Goal: Task Accomplishment & Management: Complete application form

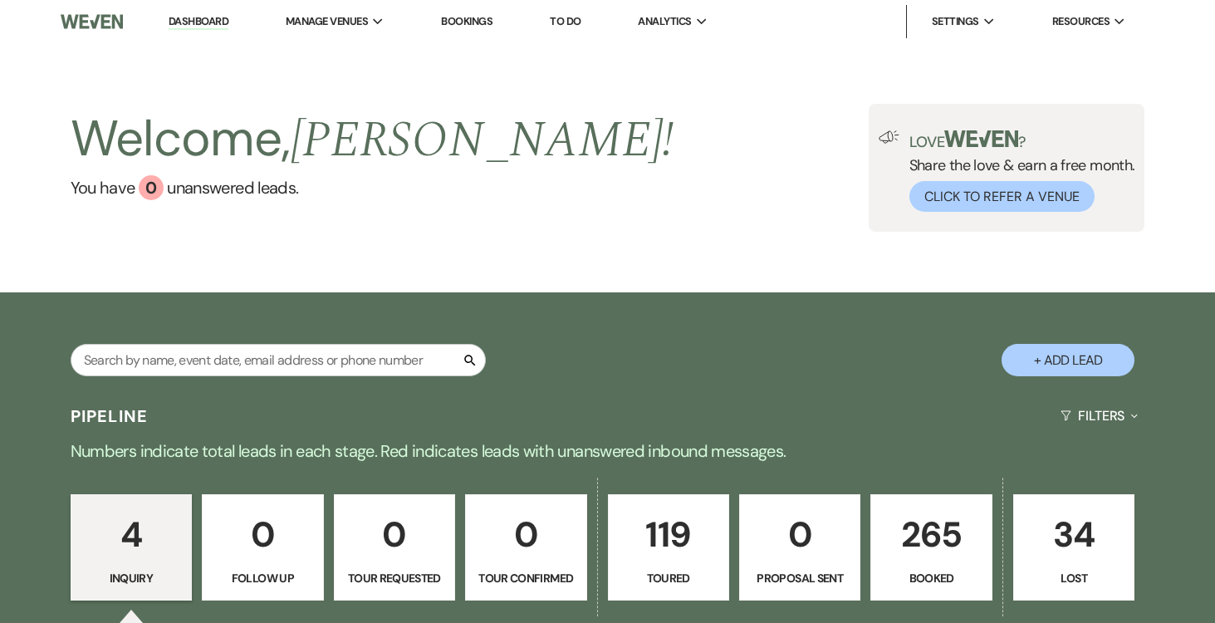
click at [1080, 352] on button "+ Add Lead" at bounding box center [1068, 360] width 133 height 32
select select "834"
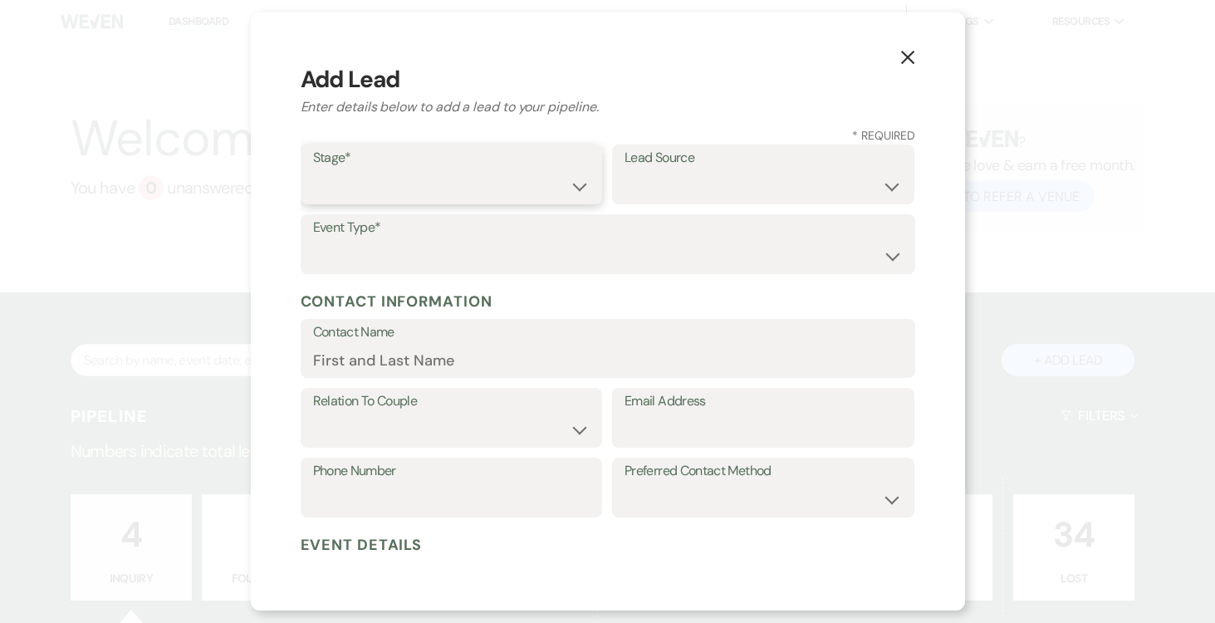
click at [581, 188] on select "Inquiry Follow Up Tour Requested Tour Confirmed Toured Proposal Sent Booked Lost" at bounding box center [451, 186] width 277 height 32
select select "5"
click at [313, 170] on select "Inquiry Follow Up Tour Requested Tour Confirmed Toured Proposal Sent Booked Lost" at bounding box center [451, 186] width 277 height 32
click at [870, 189] on select "Weven Venue Website Instagram Facebook Pinterest Google The Knot Wedding Wire H…" at bounding box center [763, 186] width 277 height 32
select select "2"
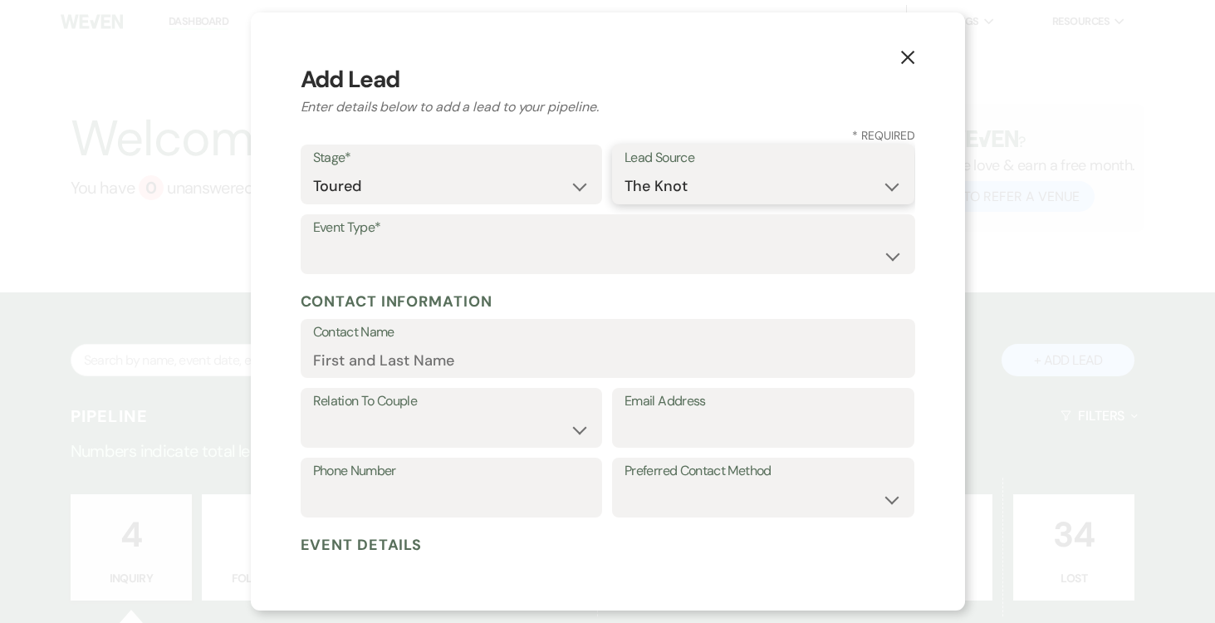
click at [625, 170] on select "Weven Venue Website Instagram Facebook Pinterest Google The Knot Wedding Wire H…" at bounding box center [763, 186] width 277 height 32
click at [615, 253] on select "Wedding Anniversary Party Baby Shower Bachelorette / Bachelor Party Birthday Pa…" at bounding box center [608, 256] width 590 height 32
select select "1"
click at [313, 240] on select "Wedding Anniversary Party Baby Shower Bachelorette / Bachelor Party Birthday Pa…" at bounding box center [608, 256] width 590 height 32
click at [503, 364] on input "Contact Name" at bounding box center [608, 360] width 590 height 32
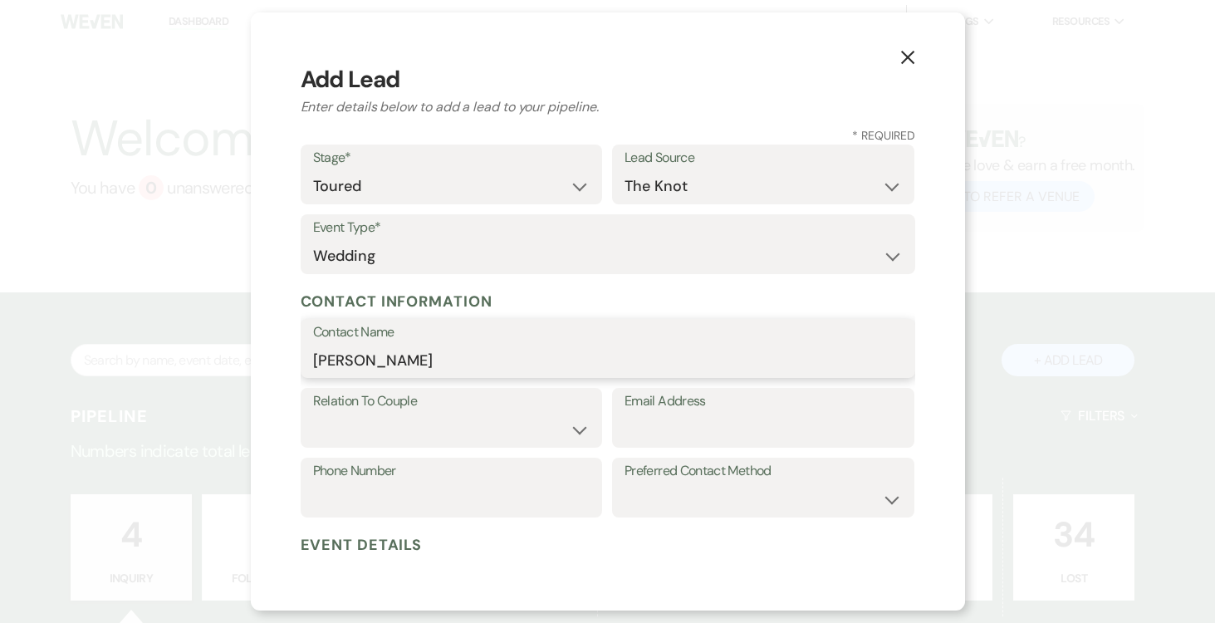
type input "[PERSON_NAME]"
click at [557, 429] on select "Couple Planner Parent of Couple Family Member Friend Other" at bounding box center [451, 430] width 277 height 32
select select "1"
click at [313, 414] on select "Couple Planner Parent of Couple Family Member Friend Other" at bounding box center [451, 430] width 277 height 32
click at [677, 433] on input "Email Address" at bounding box center [763, 430] width 277 height 32
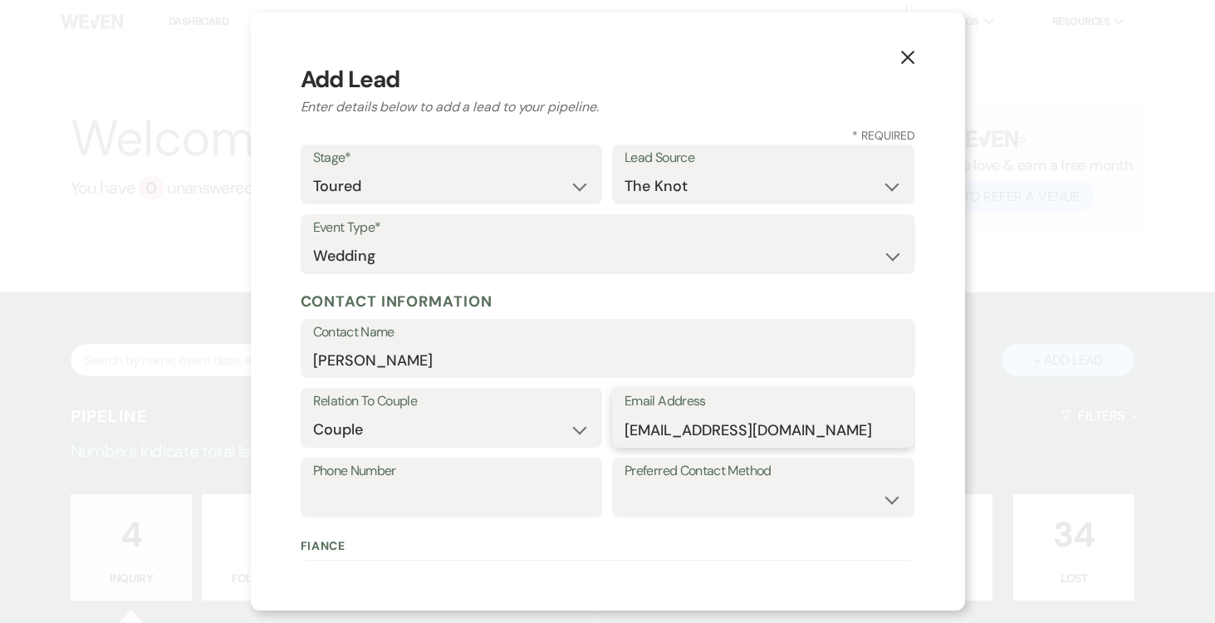
type input "[EMAIL_ADDRESS][DOMAIN_NAME]"
click at [480, 498] on input "Phone Number" at bounding box center [451, 499] width 277 height 32
type input "[PHONE_NUMBER]"
click at [900, 487] on select "Email Phone Text" at bounding box center [763, 499] width 277 height 32
select select "text"
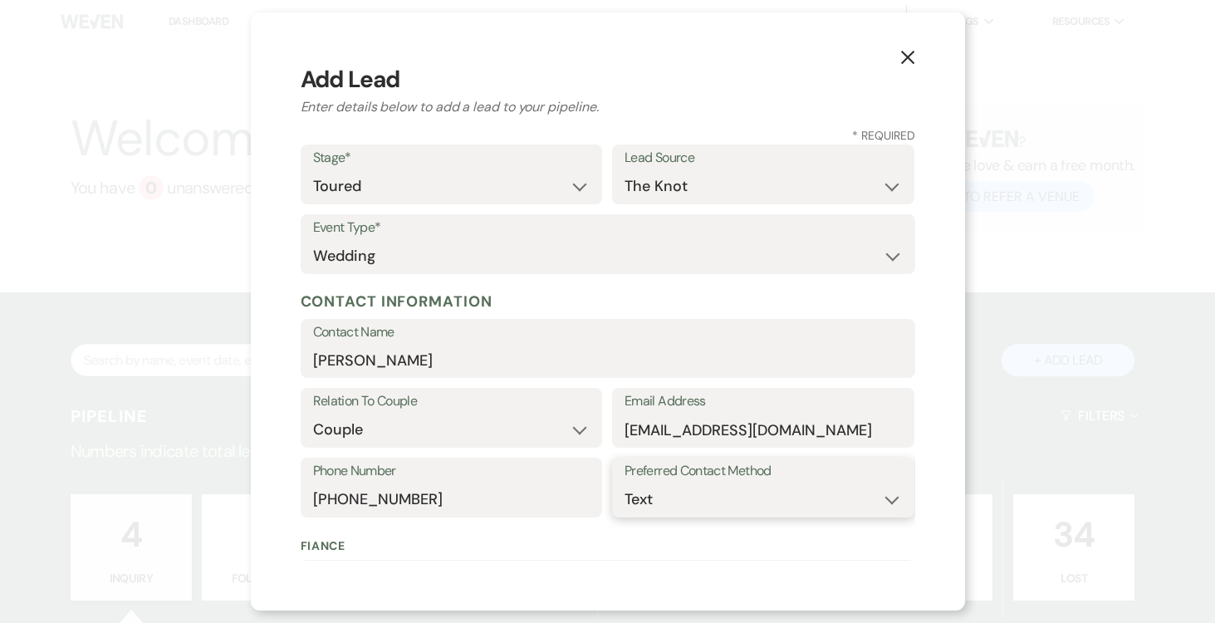
click at [625, 483] on select "Email Phone Text" at bounding box center [763, 499] width 277 height 32
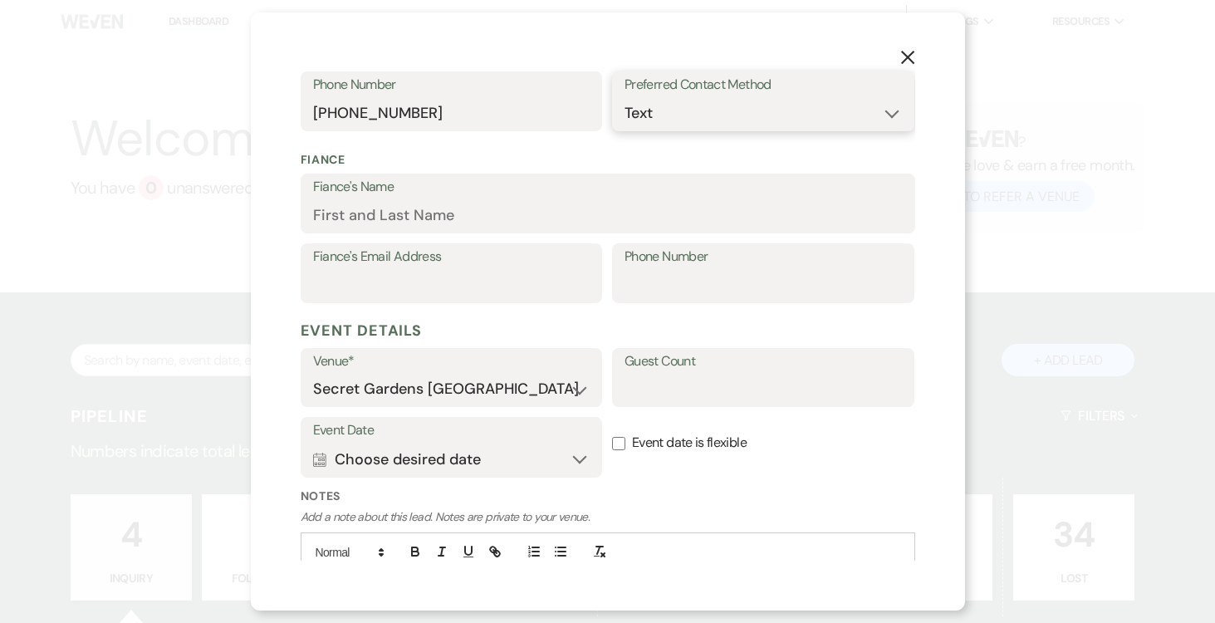
scroll to position [400, 0]
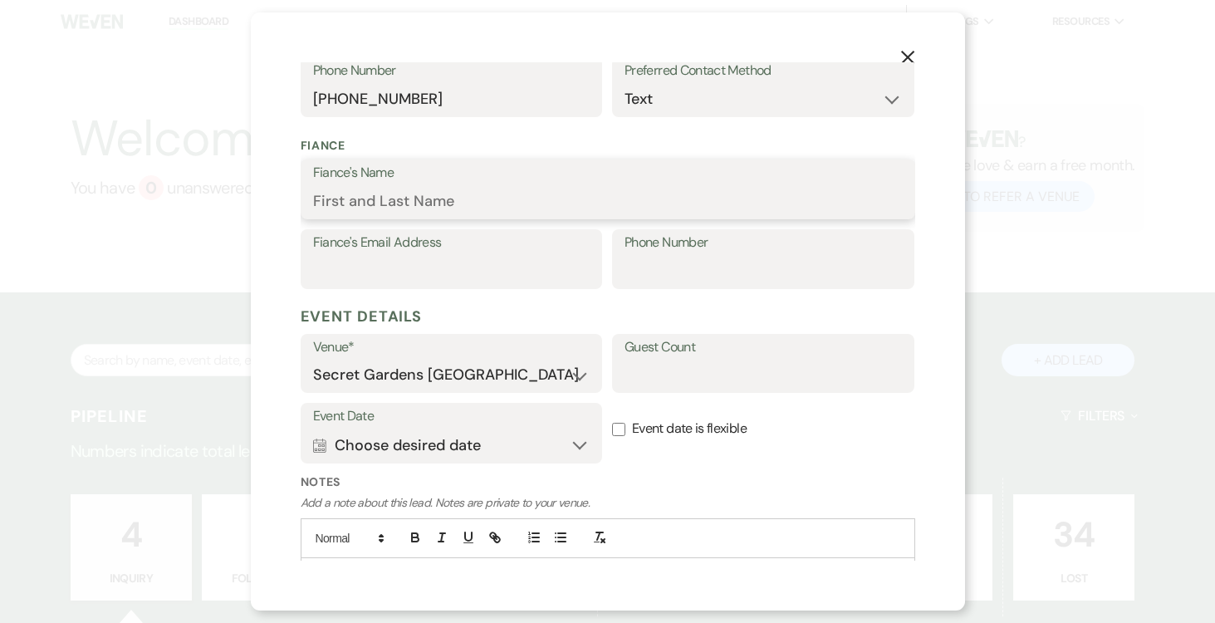
click at [594, 198] on input "Fiance's Name" at bounding box center [608, 201] width 590 height 32
type input "[PERSON_NAME]"
click at [444, 268] on input "Fiance's Email Address" at bounding box center [451, 271] width 277 height 32
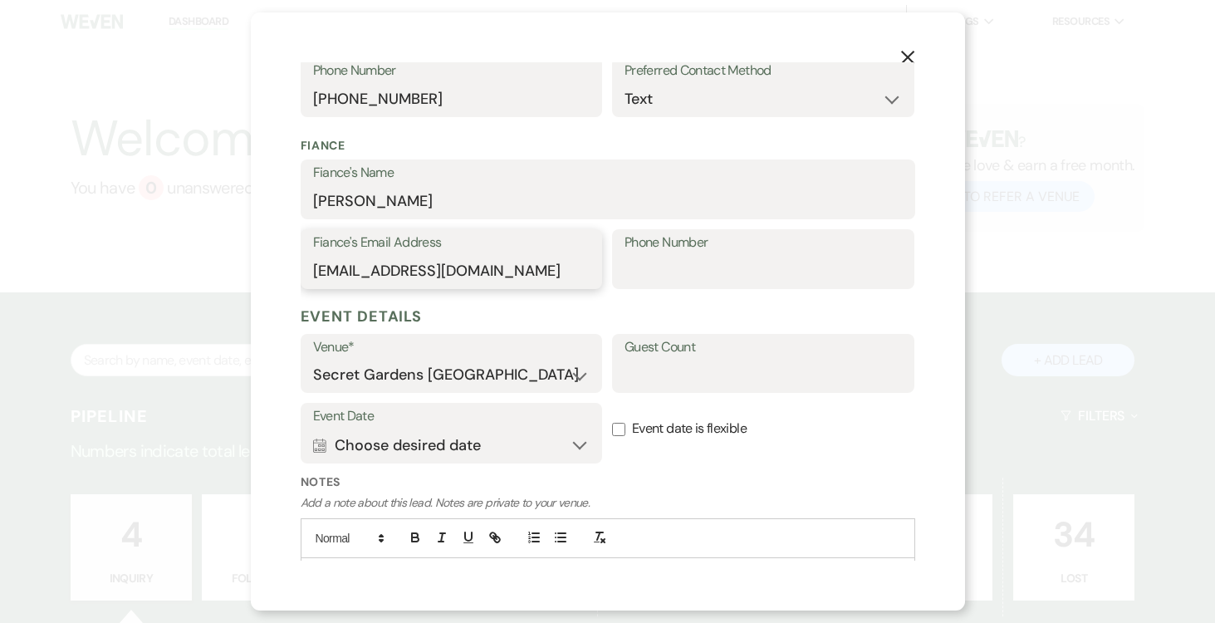
type input "[EMAIL_ADDRESS][DOMAIN_NAME]"
click at [689, 271] on input "Phone Number" at bounding box center [763, 271] width 277 height 32
type input "[PHONE_NUMBER]"
click at [733, 365] on input "Guest Count" at bounding box center [763, 375] width 277 height 32
type input "80"
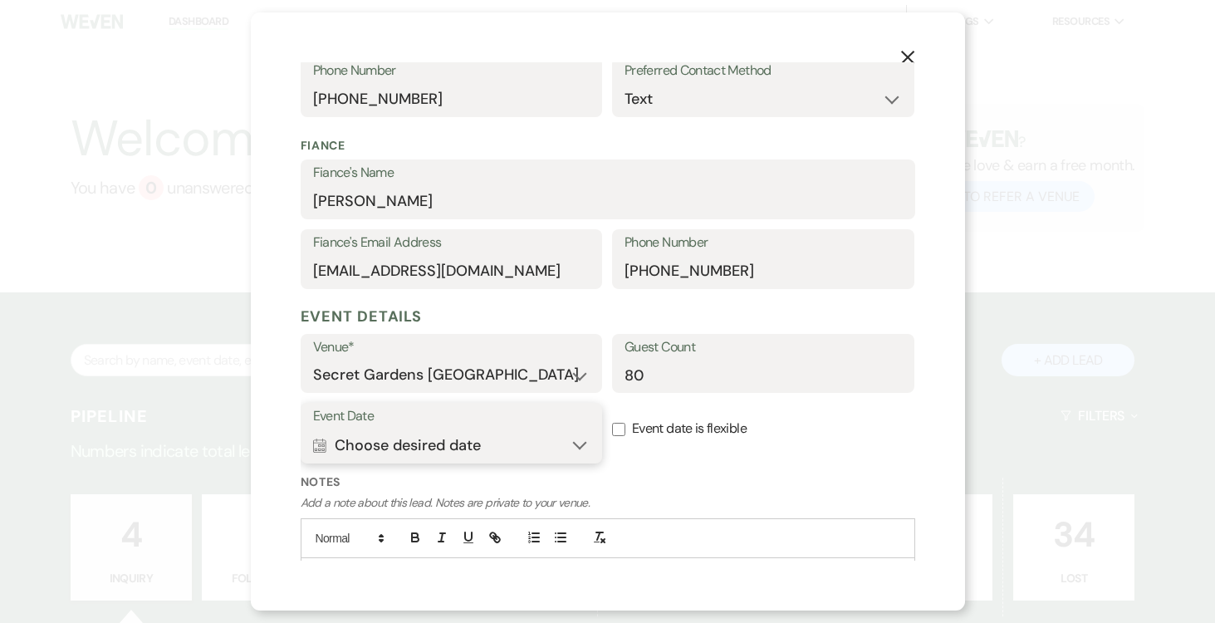
click at [581, 446] on button "Calendar Choose desired date Expand" at bounding box center [451, 445] width 277 height 33
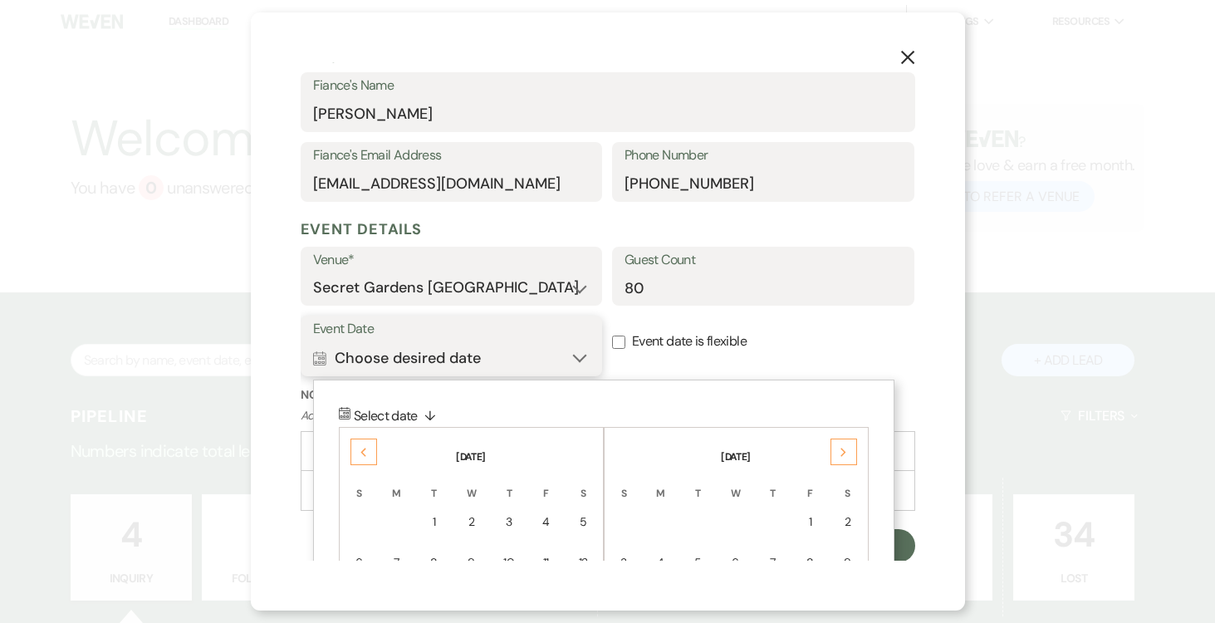
scroll to position [488, 0]
click at [366, 448] on icon "Previous" at bounding box center [364, 453] width 8 height 10
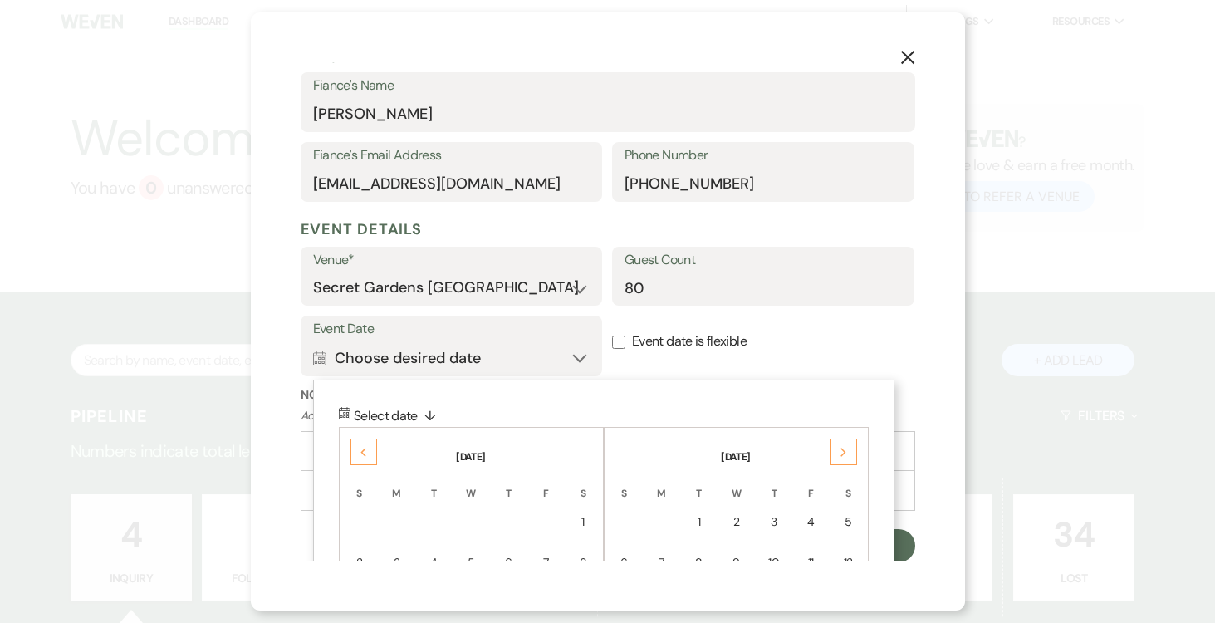
click at [366, 448] on icon "Previous" at bounding box center [364, 453] width 8 height 10
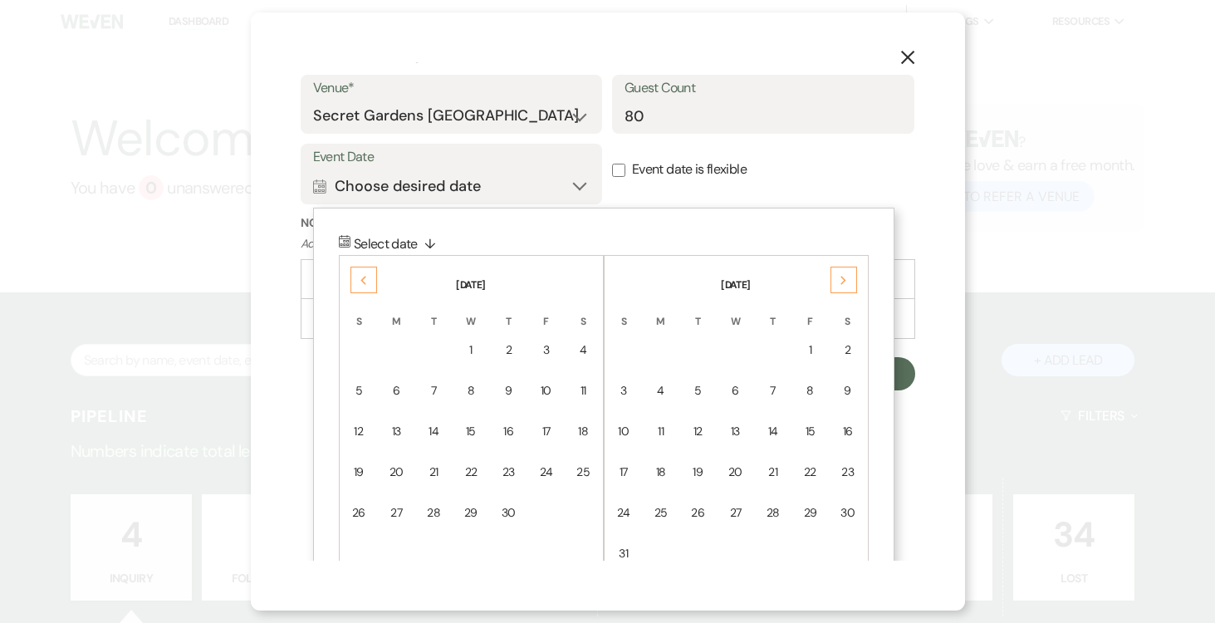
scroll to position [664, 0]
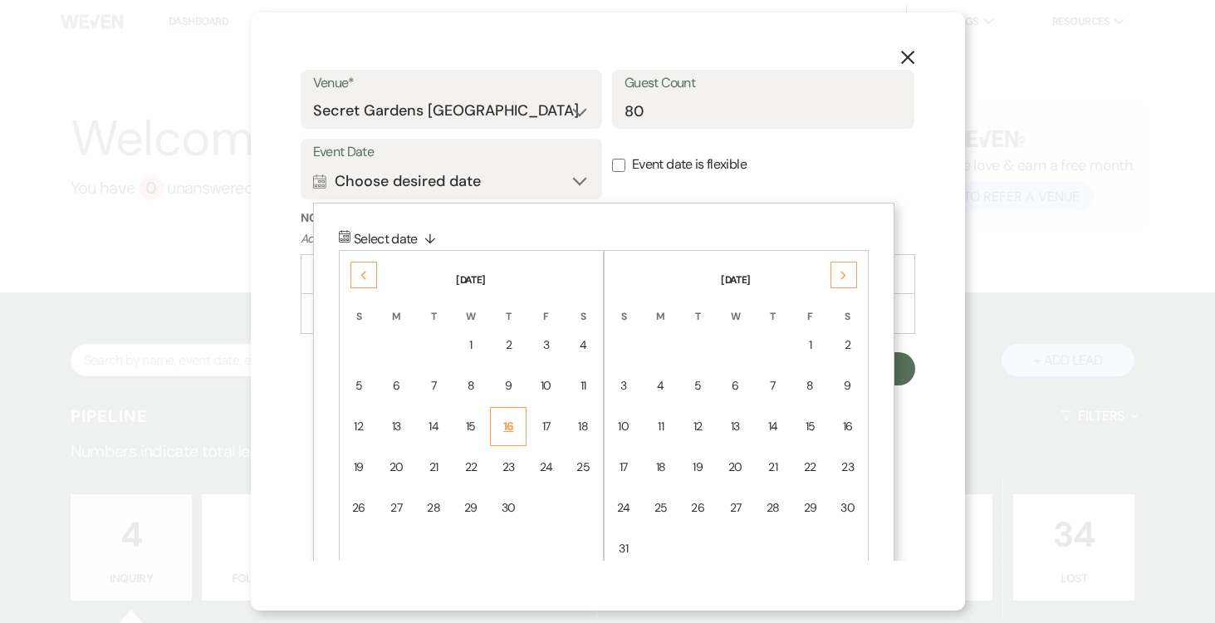
click at [514, 419] on div "16" at bounding box center [508, 426] width 15 height 17
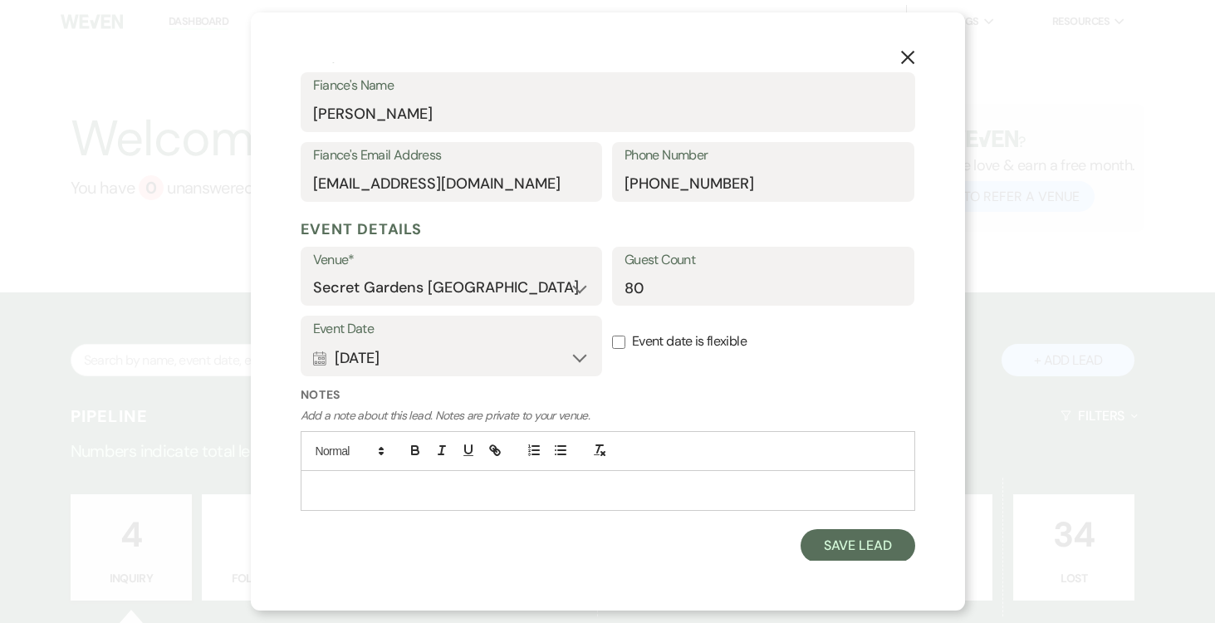
click at [618, 342] on input "Event date is flexible" at bounding box center [618, 342] width 13 height 13
checkbox input "true"
click at [557, 452] on icon "button" at bounding box center [560, 450] width 15 height 15
click at [517, 488] on li "Shamir Coast Guard [GEOGRAPHIC_DATA]" at bounding box center [616, 490] width 571 height 18
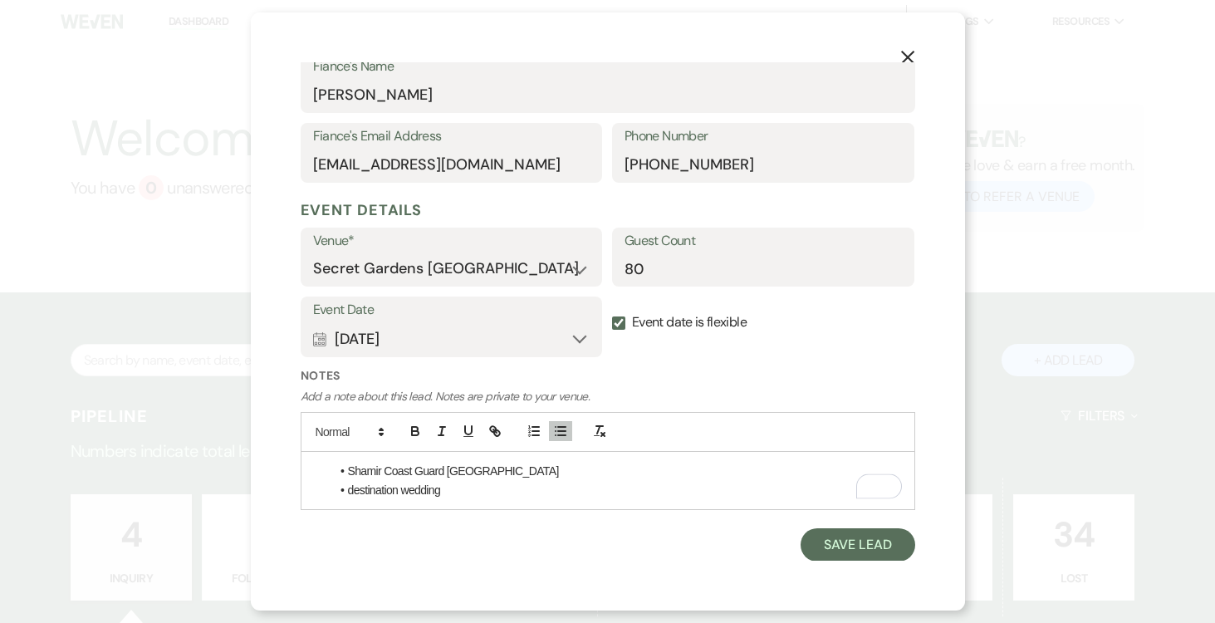
scroll to position [507, 0]
click at [822, 543] on button "Save Lead" at bounding box center [858, 544] width 114 height 33
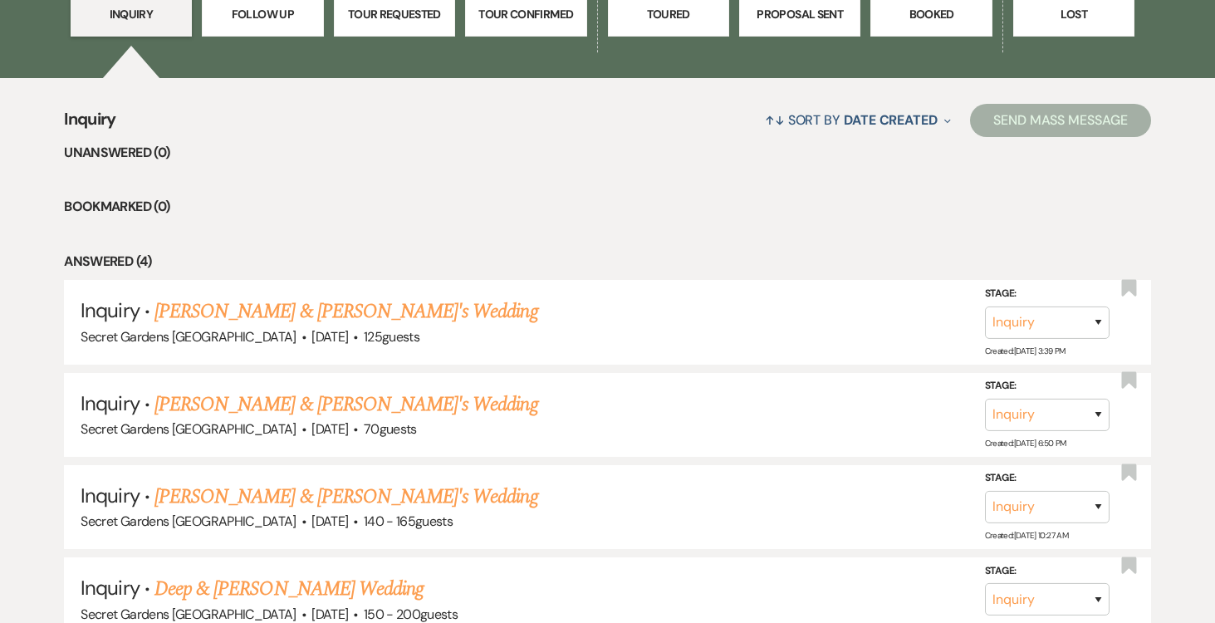
scroll to position [326, 0]
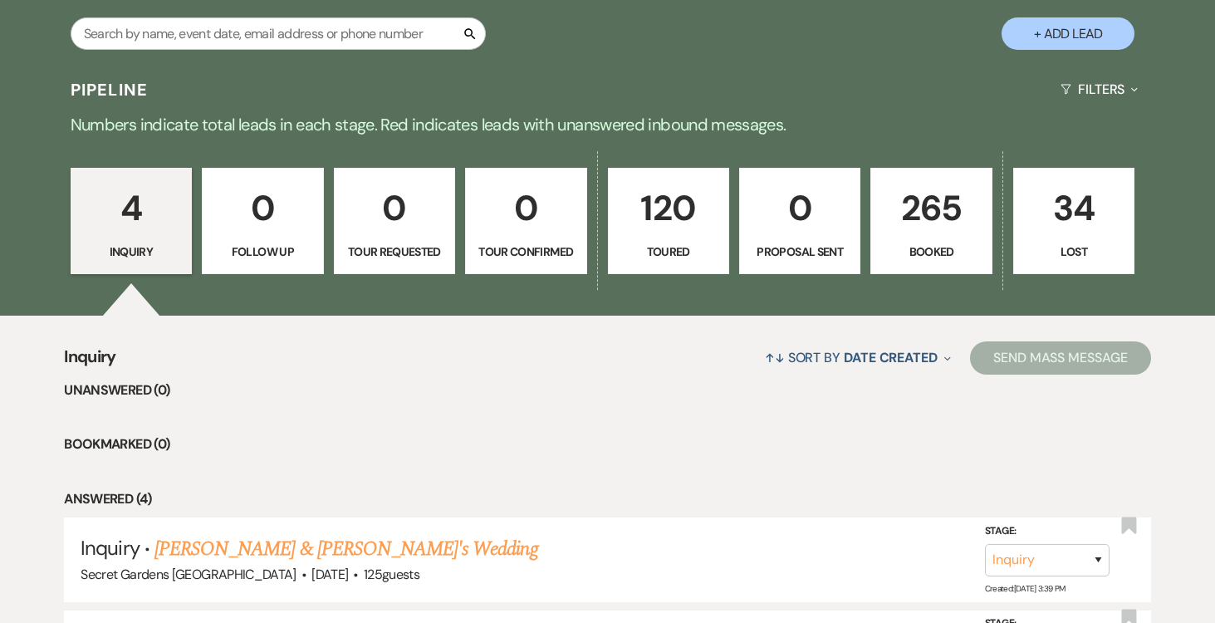
click at [676, 219] on p "120" at bounding box center [669, 208] width 100 height 56
select select "5"
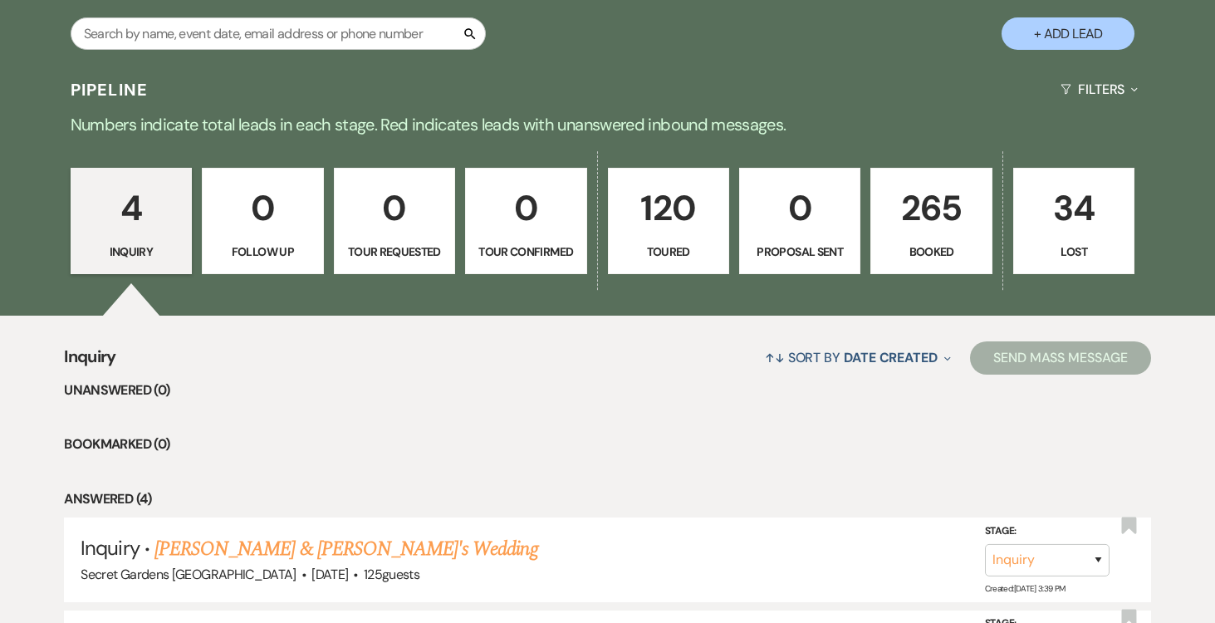
select select "5"
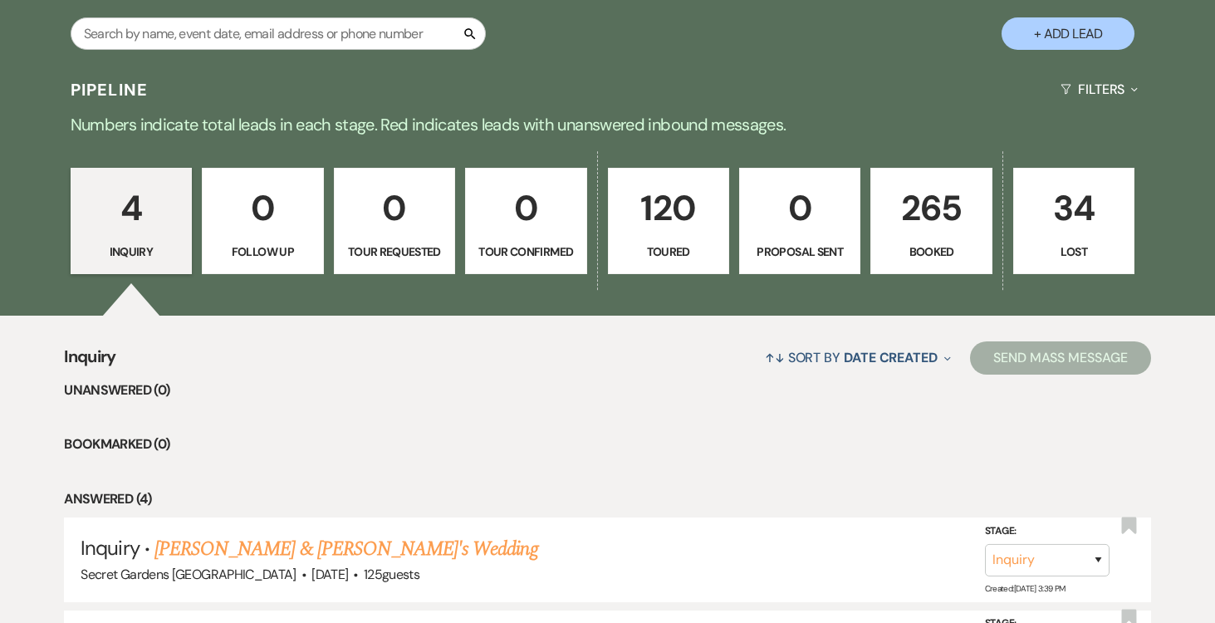
select select "5"
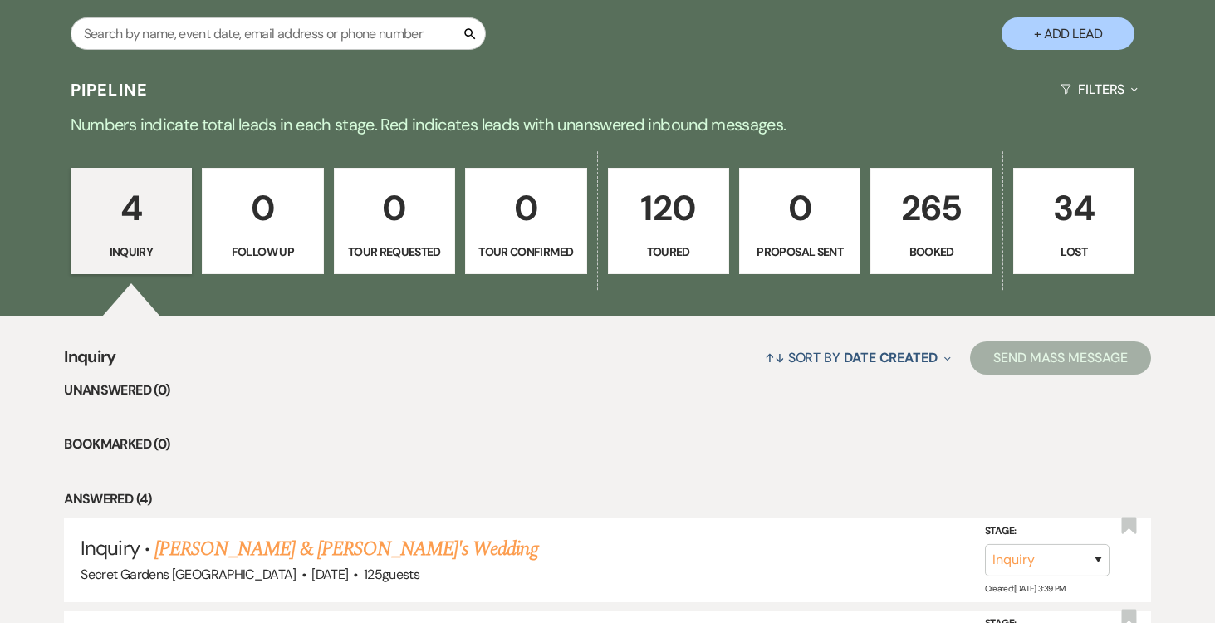
select select "5"
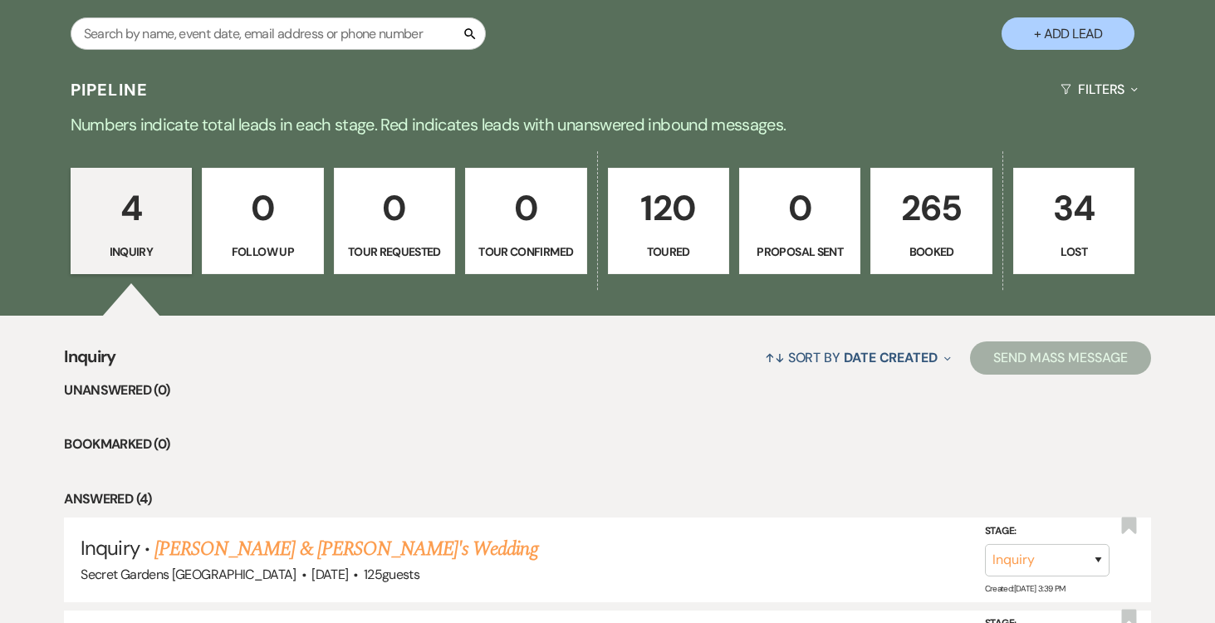
select select "5"
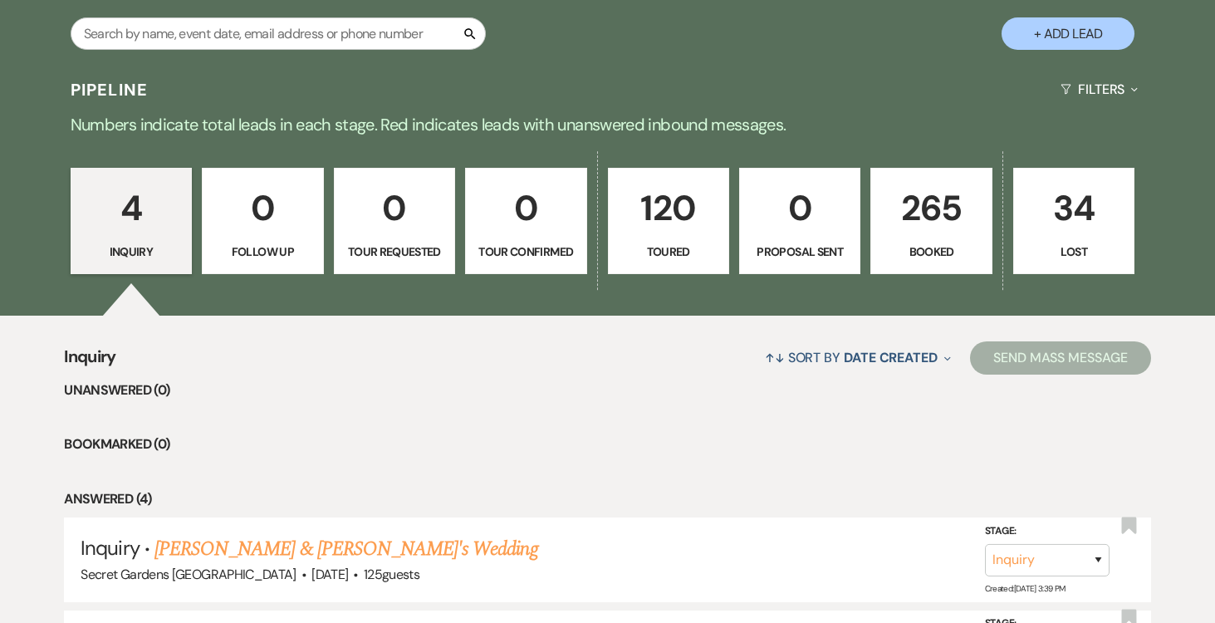
select select "5"
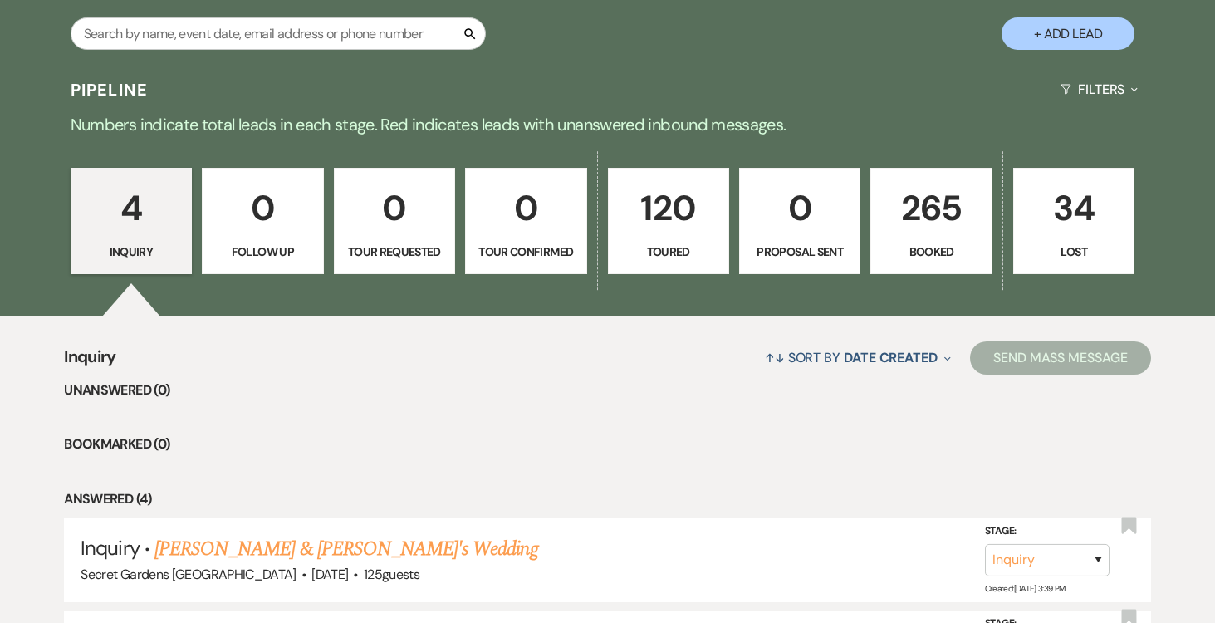
select select "5"
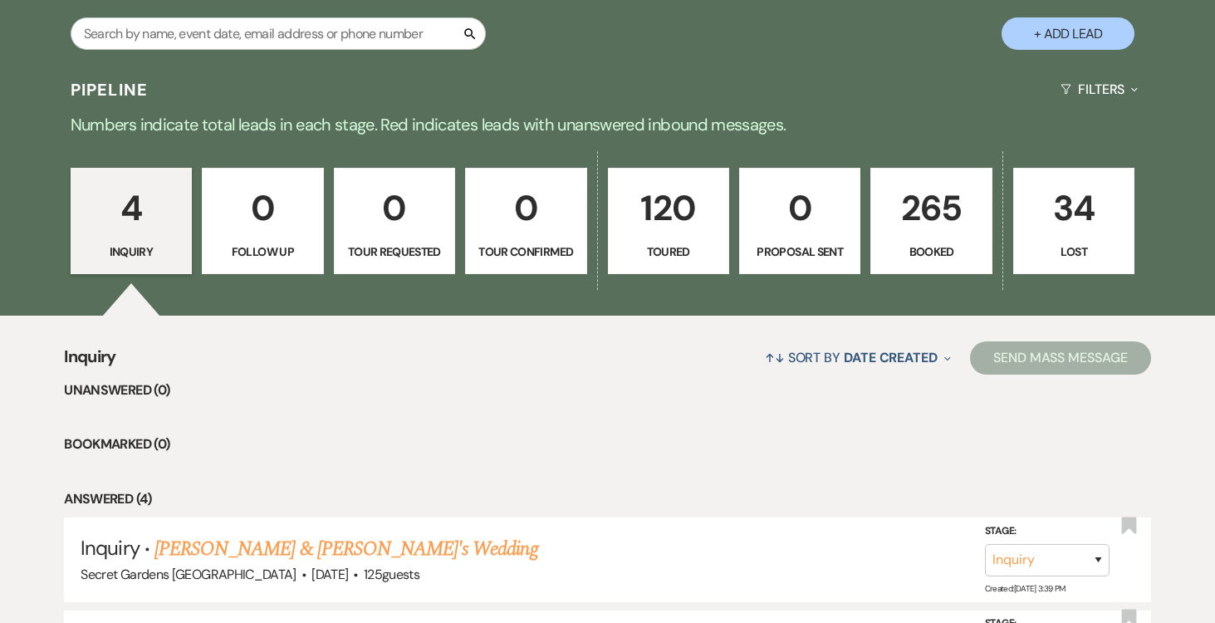
select select "5"
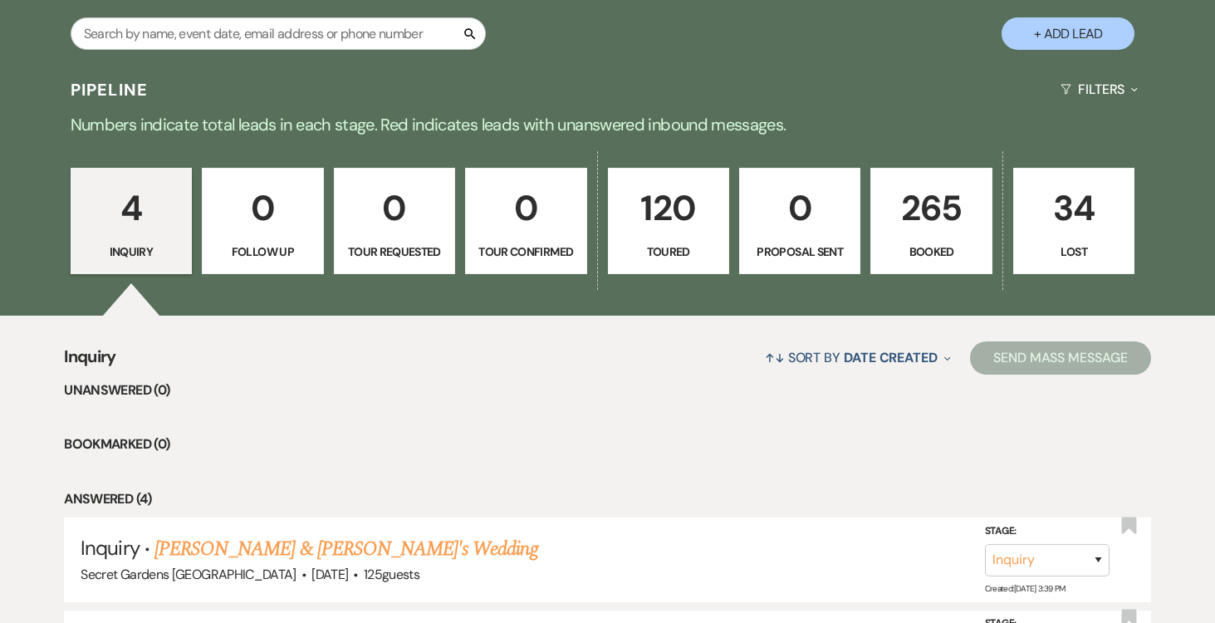
select select "5"
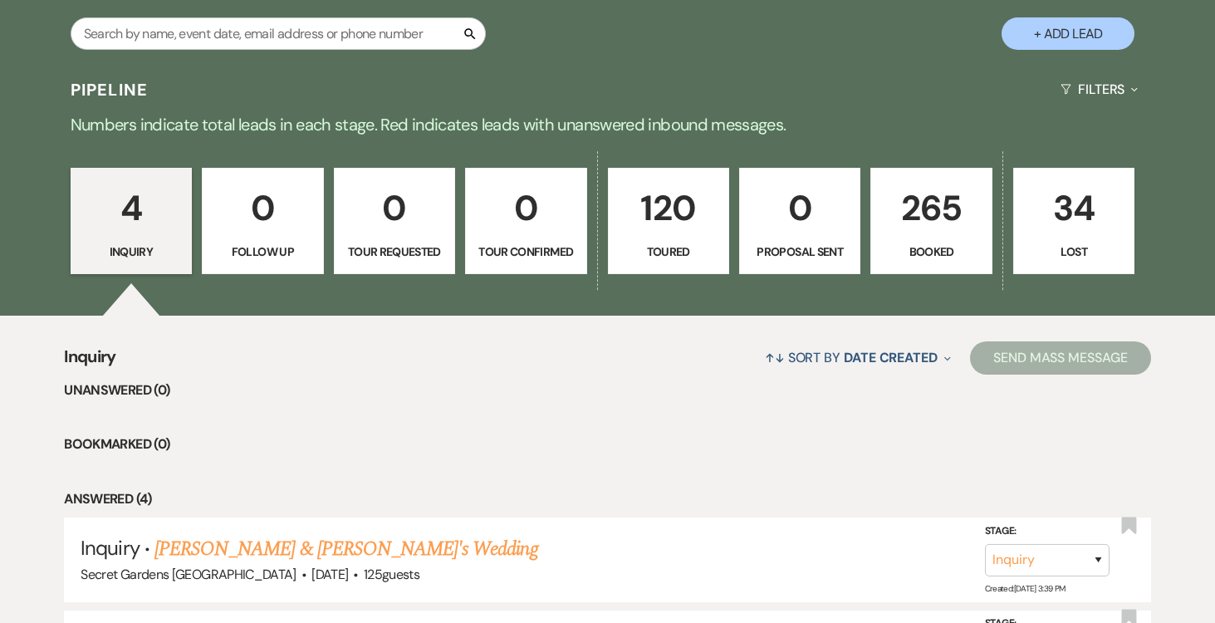
select select "5"
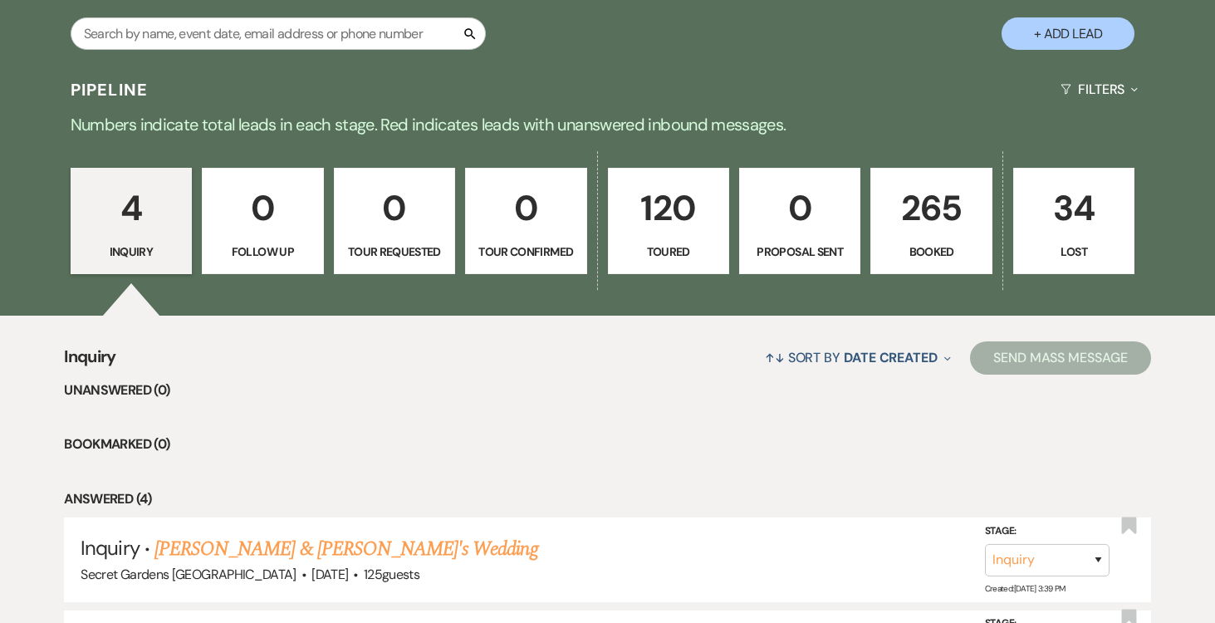
select select "5"
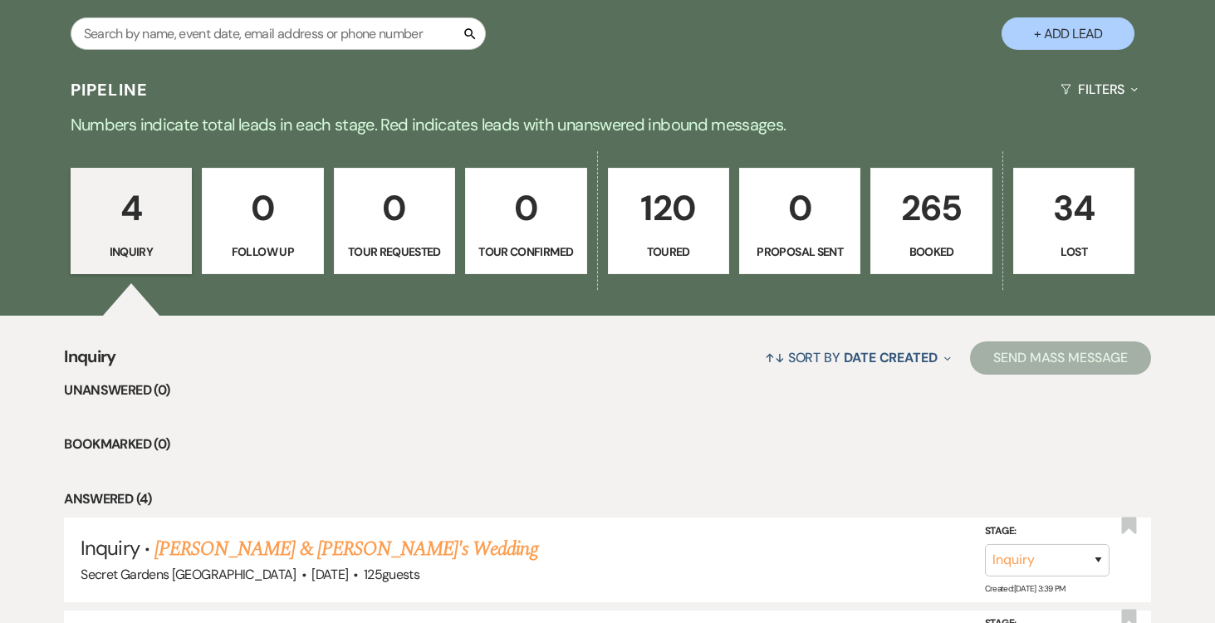
select select "5"
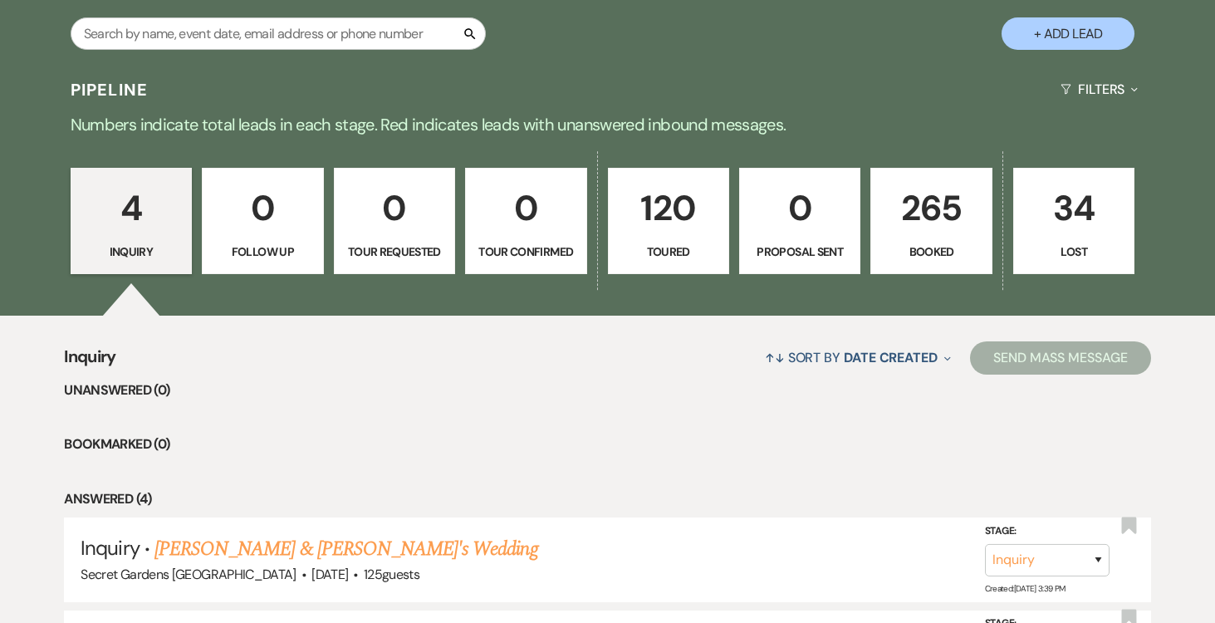
select select "5"
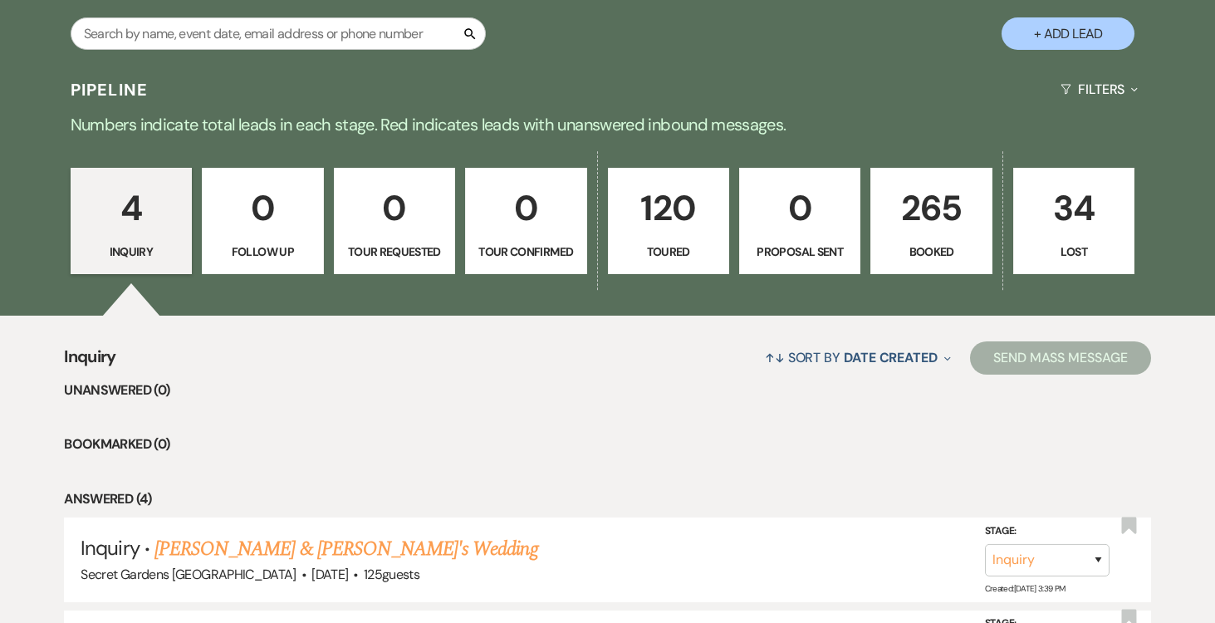
select select "5"
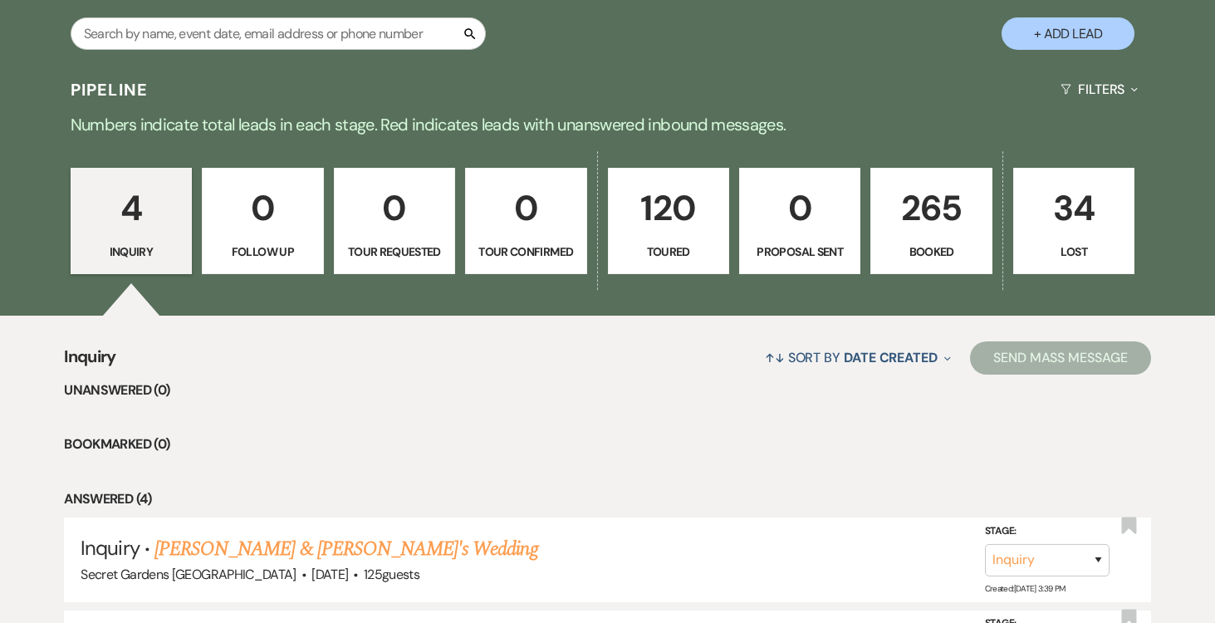
select select "5"
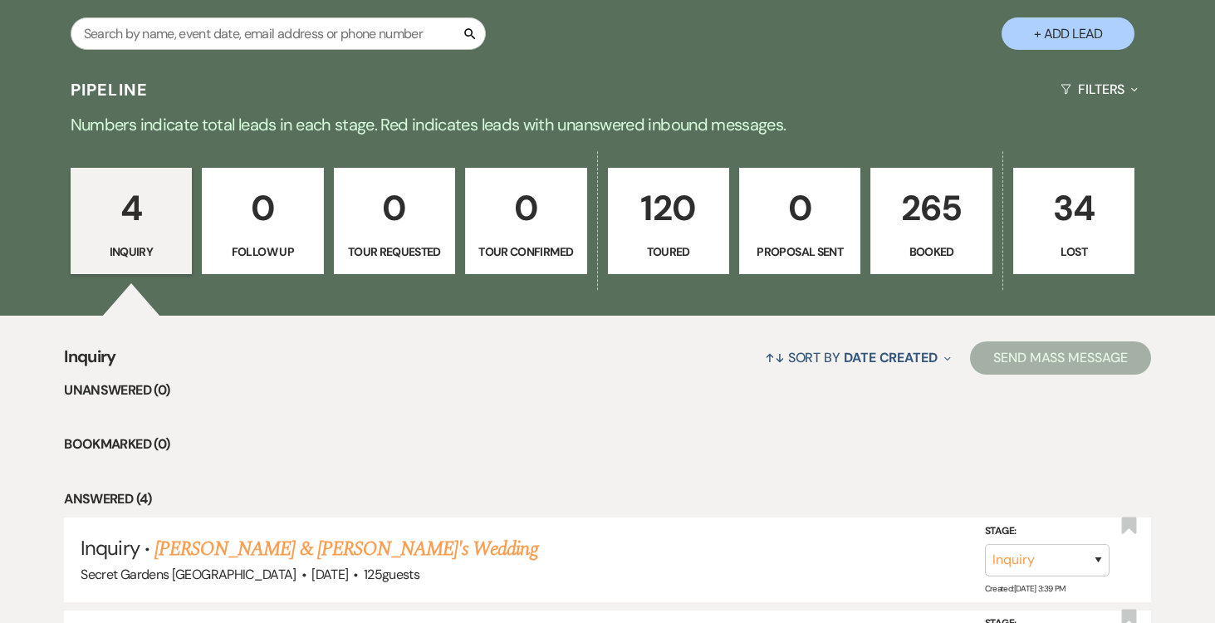
select select "5"
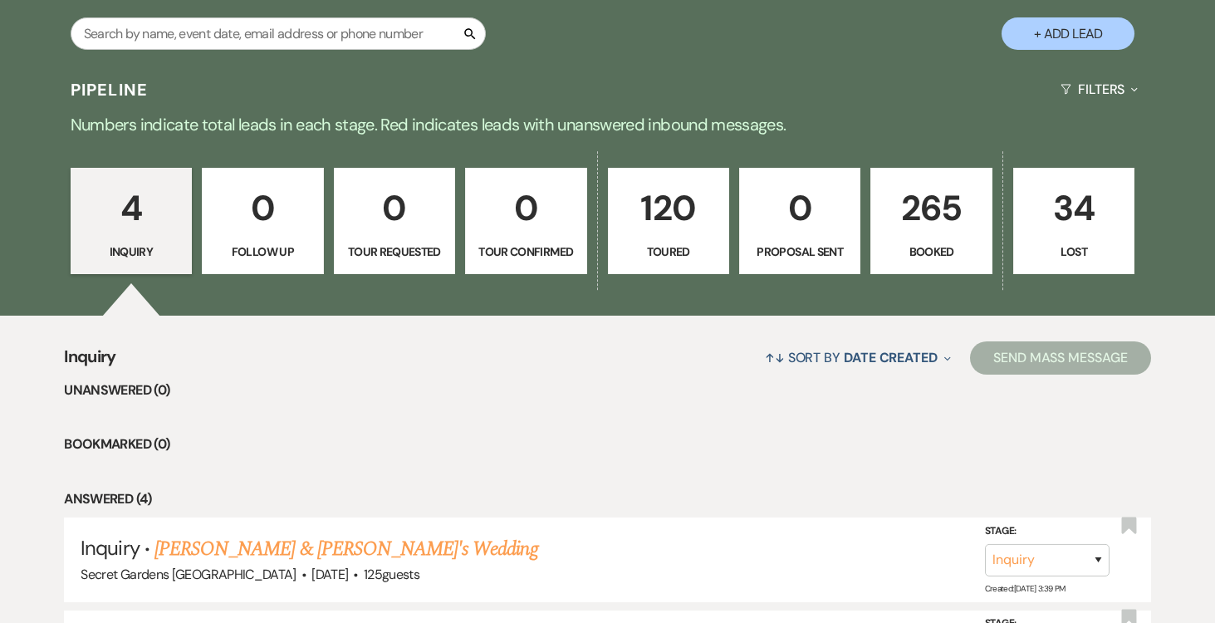
select select "5"
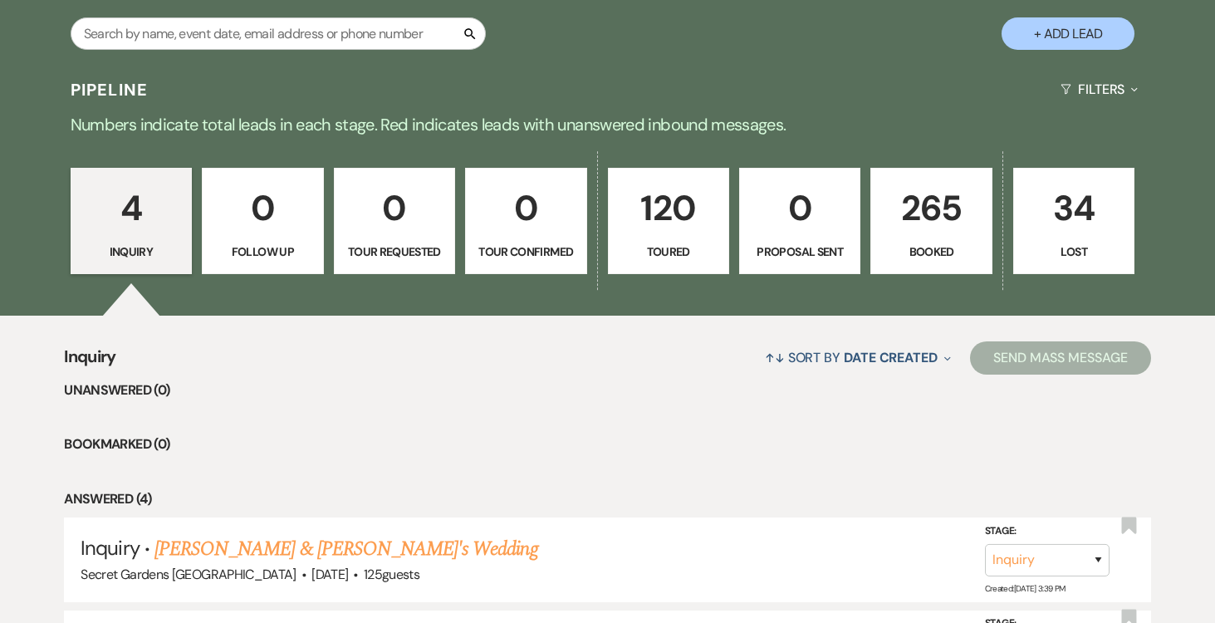
select select "5"
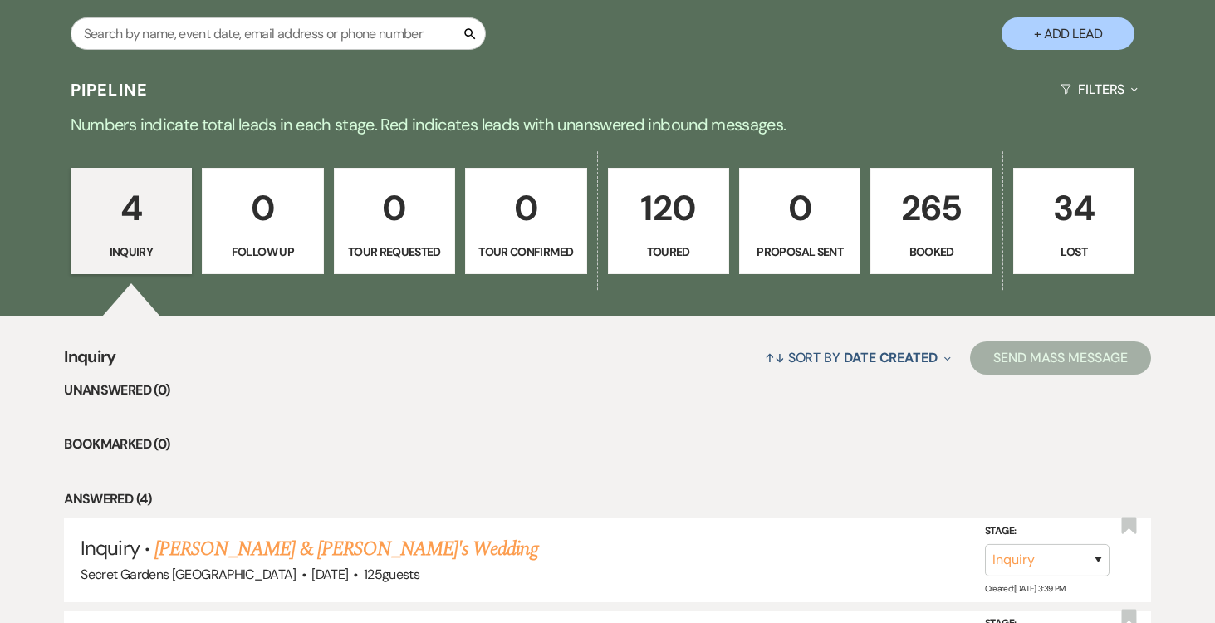
select select "5"
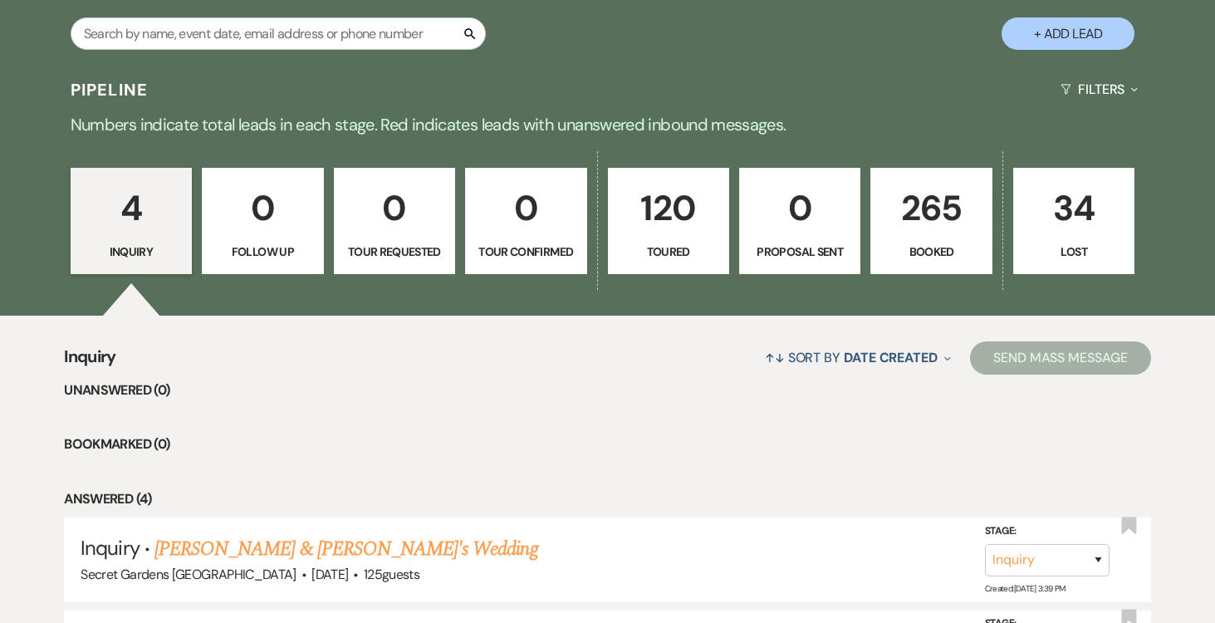
select select "5"
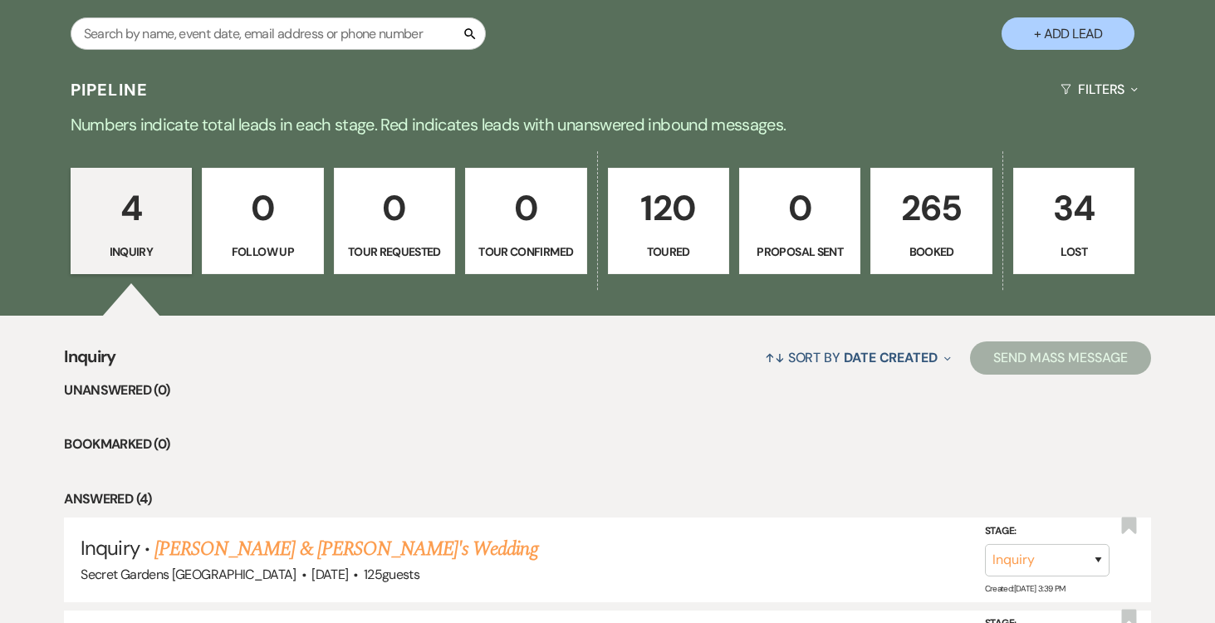
select select "5"
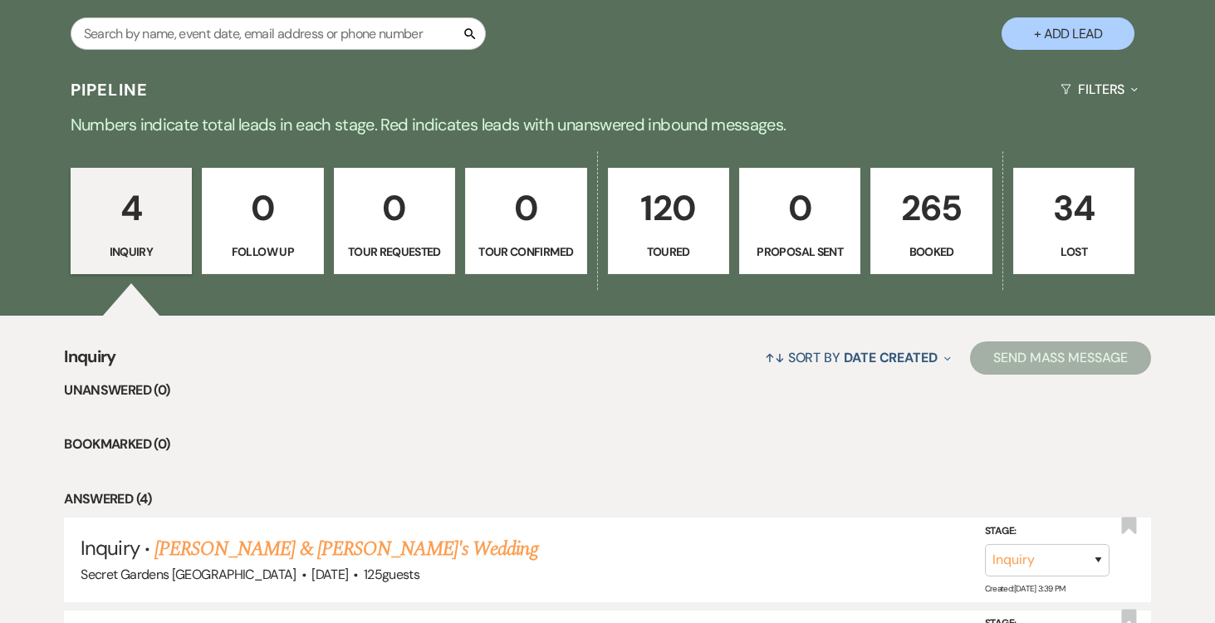
select select "5"
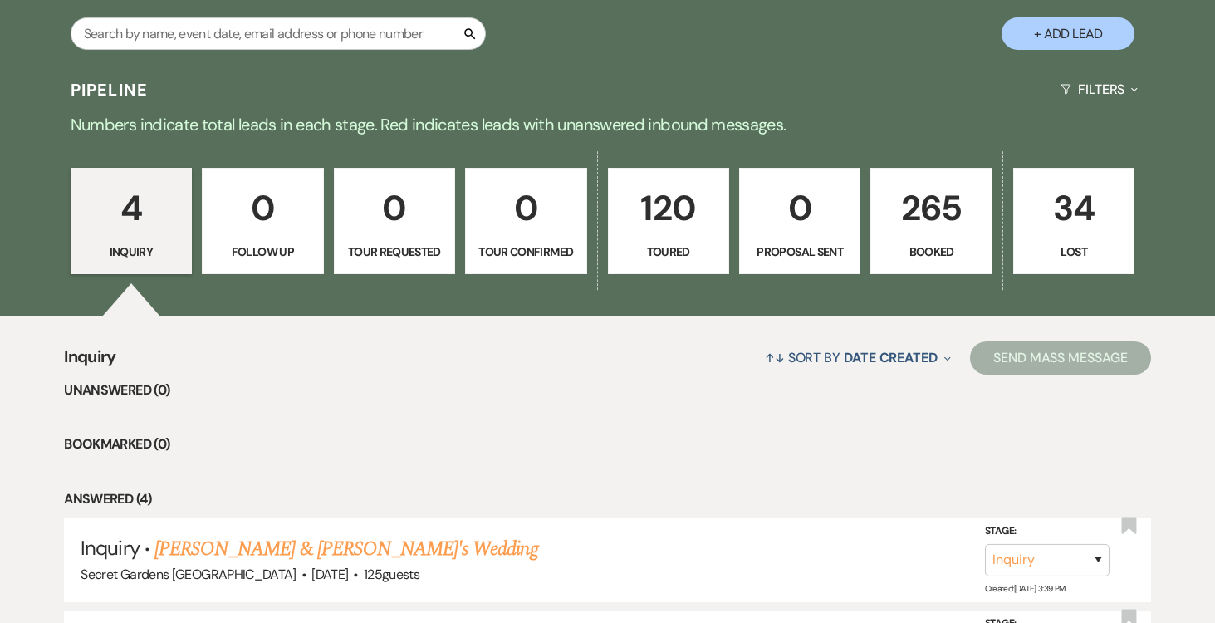
select select "5"
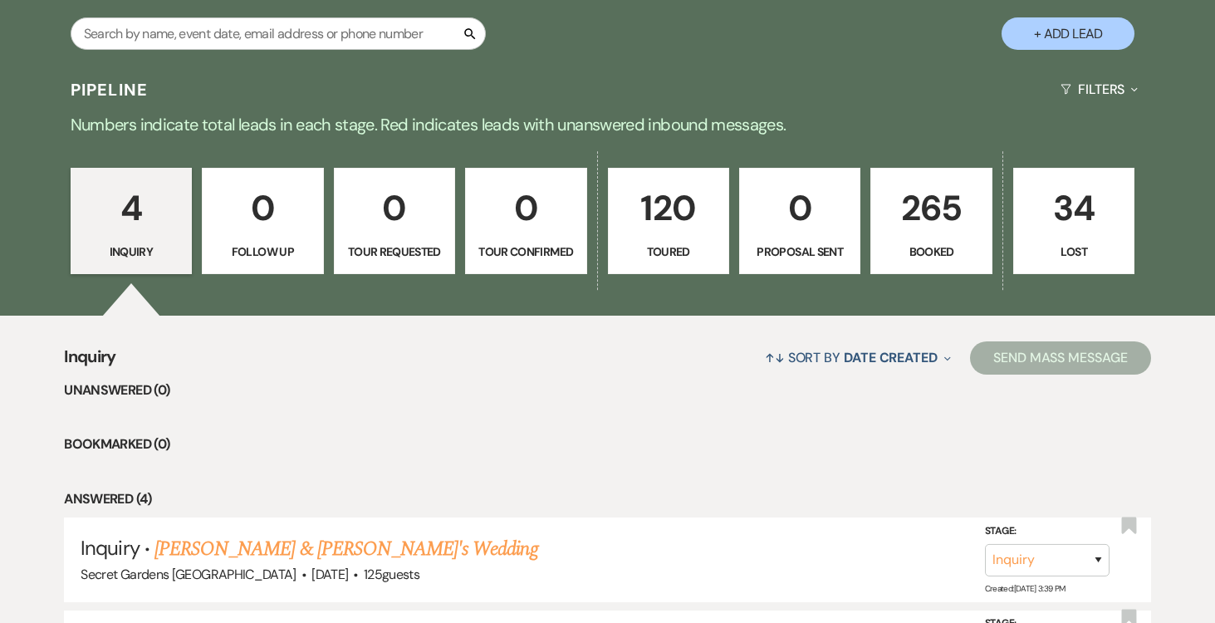
select select "5"
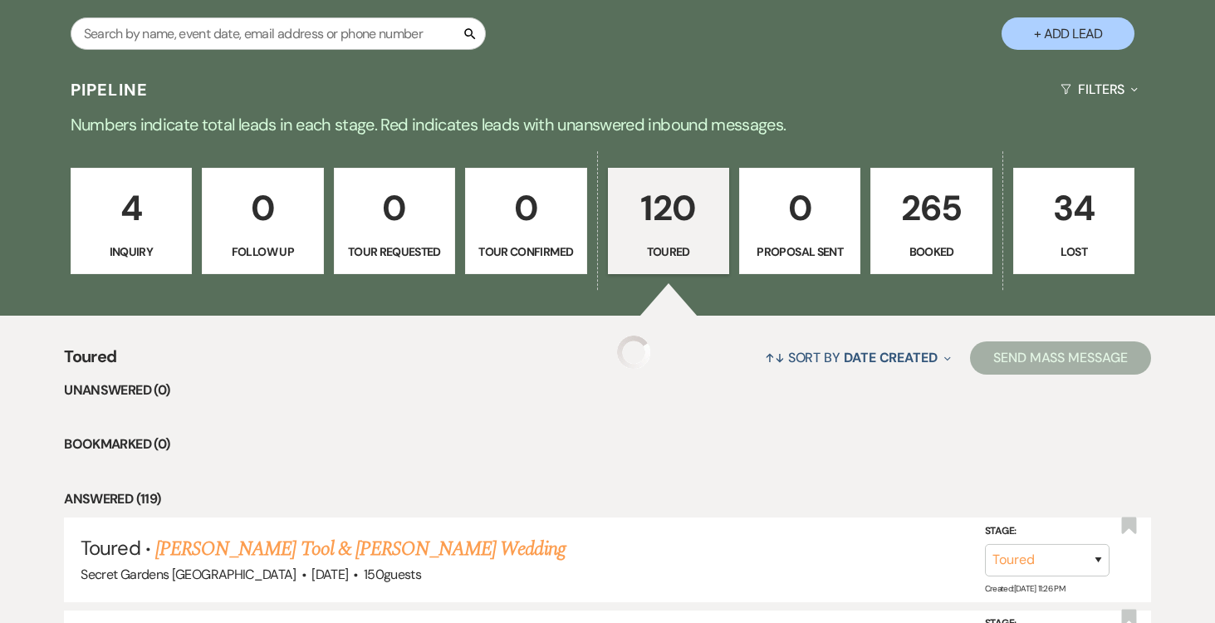
select select "5"
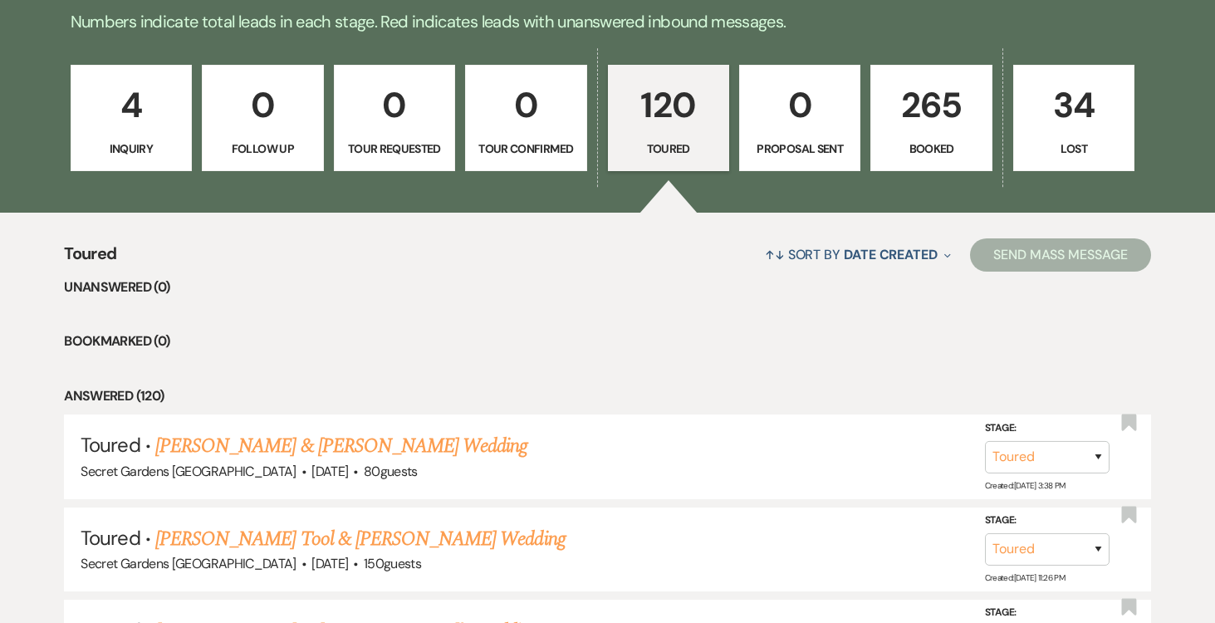
scroll to position [500, 0]
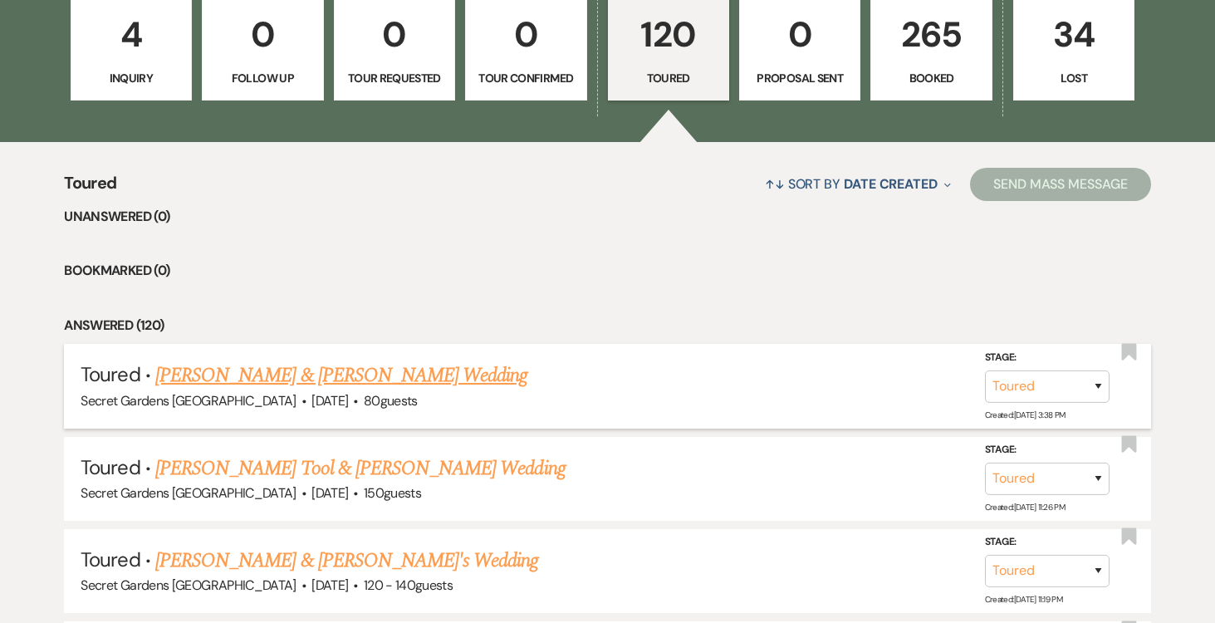
click at [464, 380] on link "[PERSON_NAME] & [PERSON_NAME] Wedding" at bounding box center [341, 375] width 372 height 30
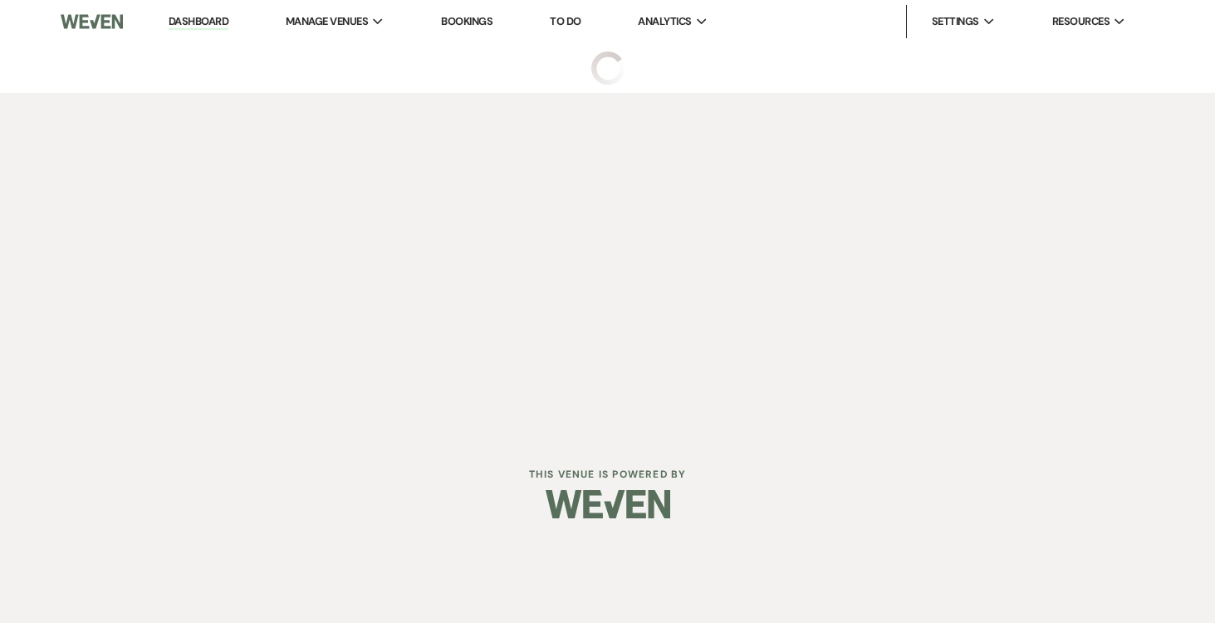
select select "5"
select select "2"
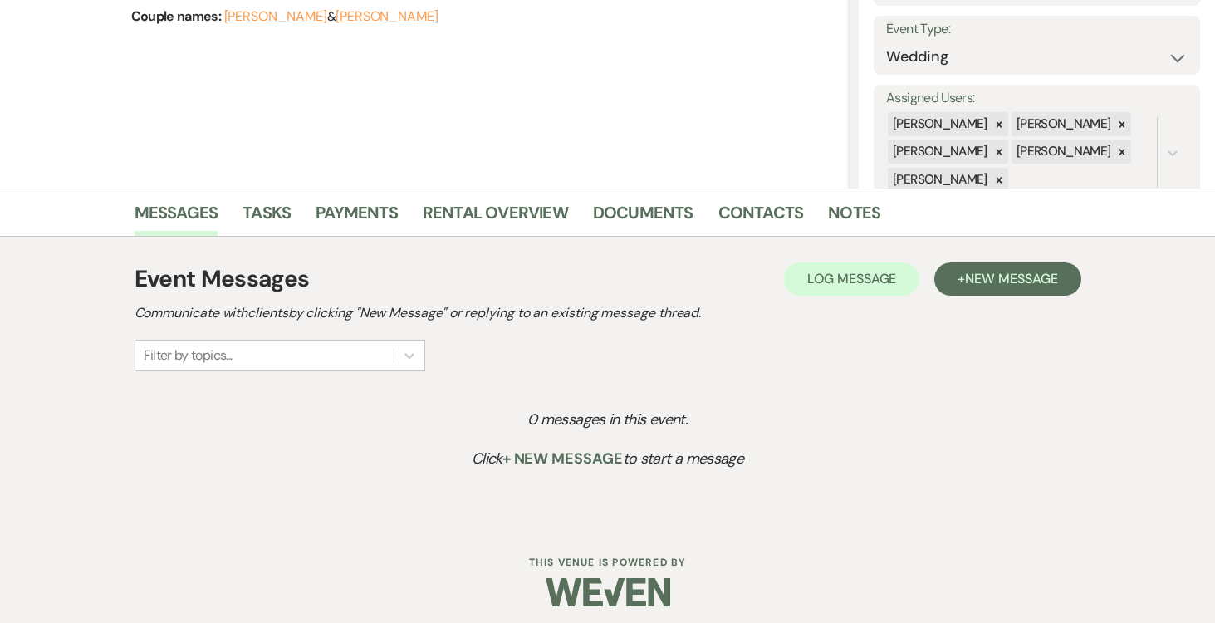
scroll to position [237, 0]
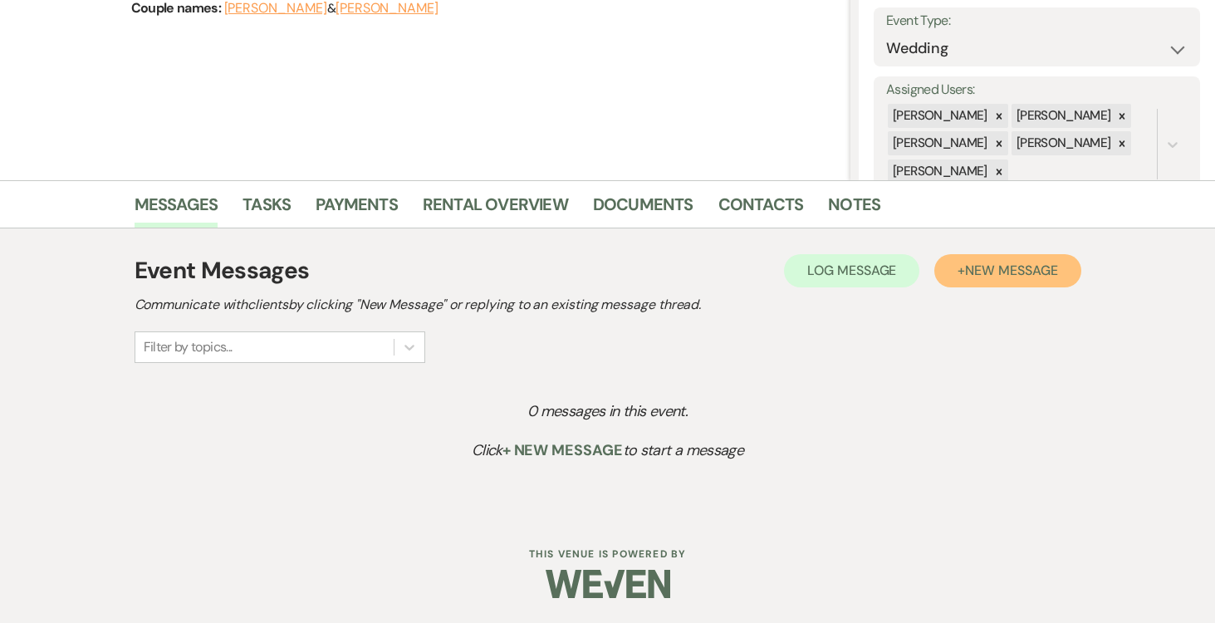
click at [1010, 272] on span "New Message" at bounding box center [1011, 270] width 92 height 17
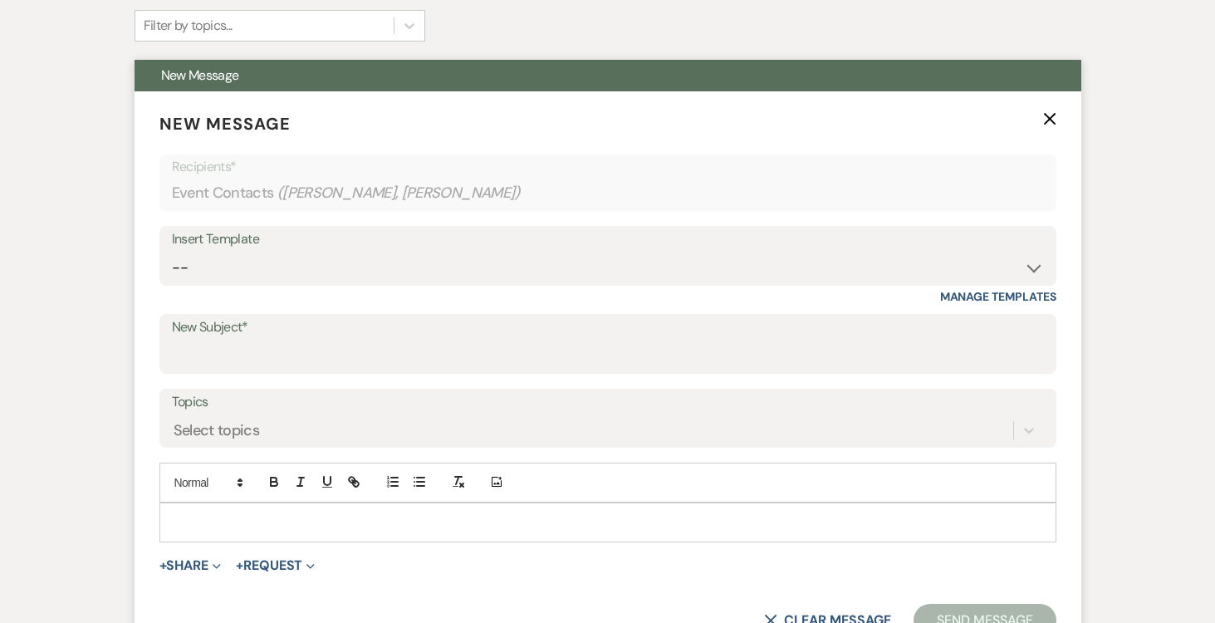
scroll to position [684, 0]
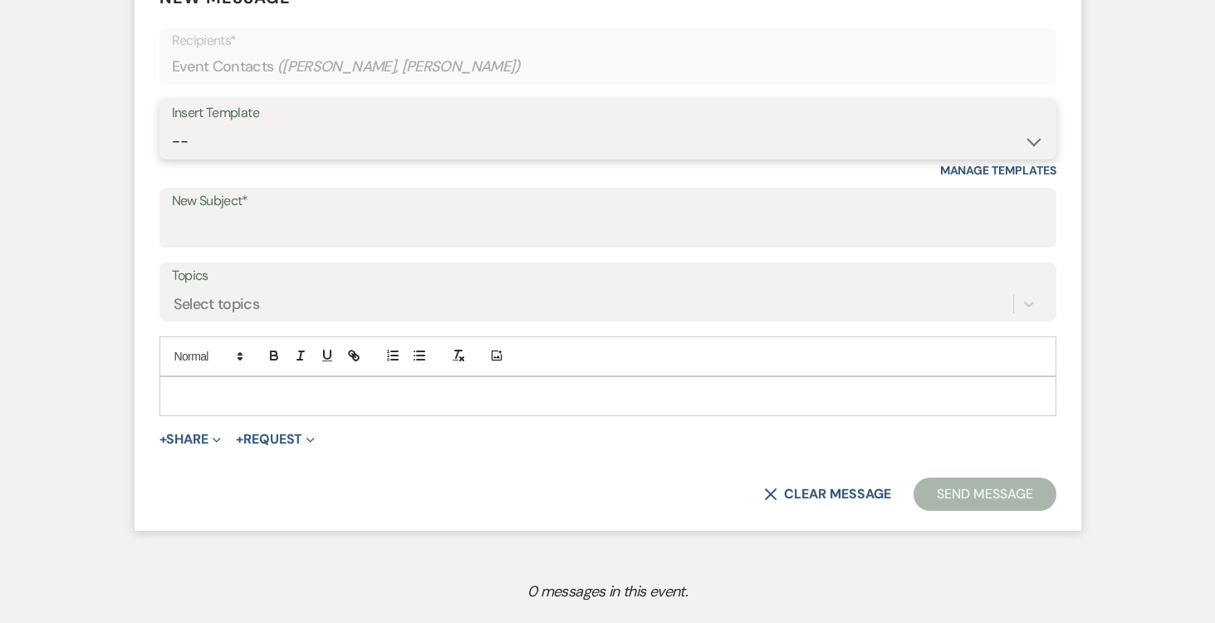
click at [1037, 136] on select "-- Weven Planning Portal Introduction (Booked Events) Tour Request Response Fol…" at bounding box center [608, 141] width 872 height 32
select select "5733"
click at [172, 125] on select "-- Weven Planning Portal Introduction (Booked Events) Tour Request Response Fol…" at bounding box center [608, 141] width 872 height 32
type input "Venue Tour Follow Up"
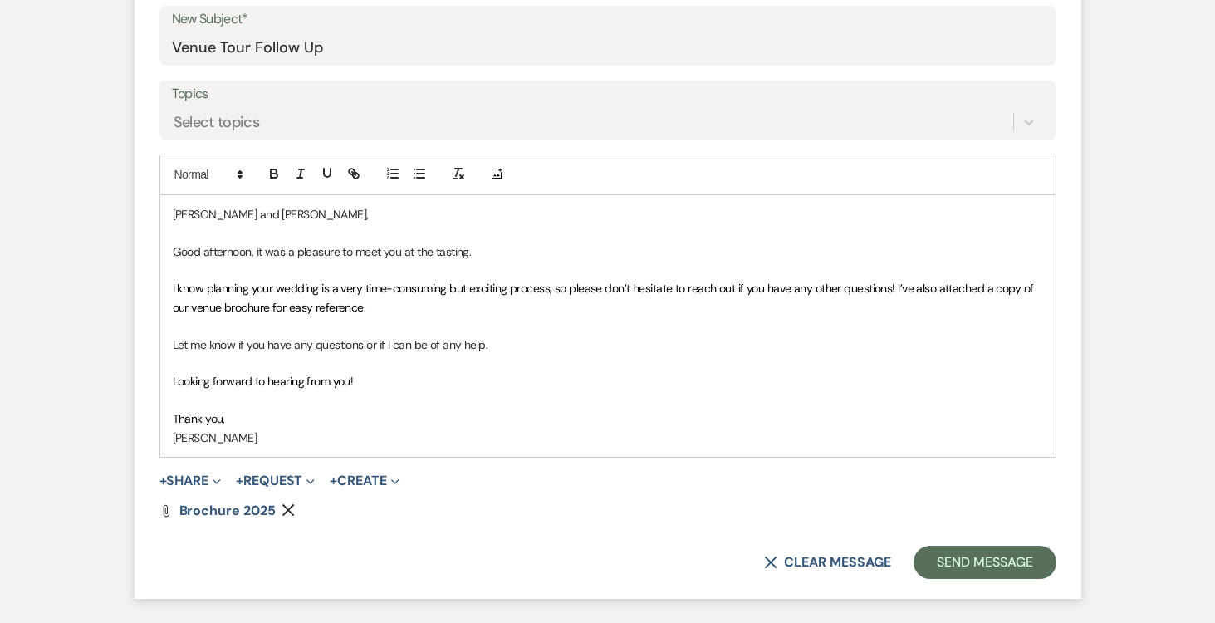
scroll to position [870, 0]
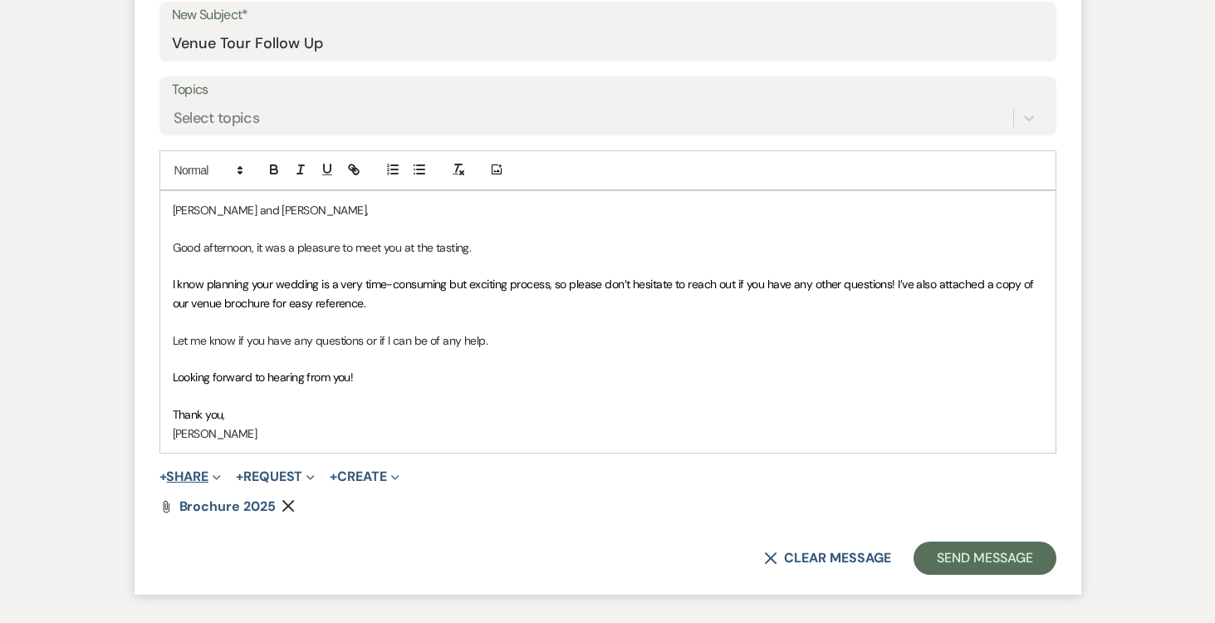
click at [214, 474] on span "Expand" at bounding box center [214, 476] width 12 height 17
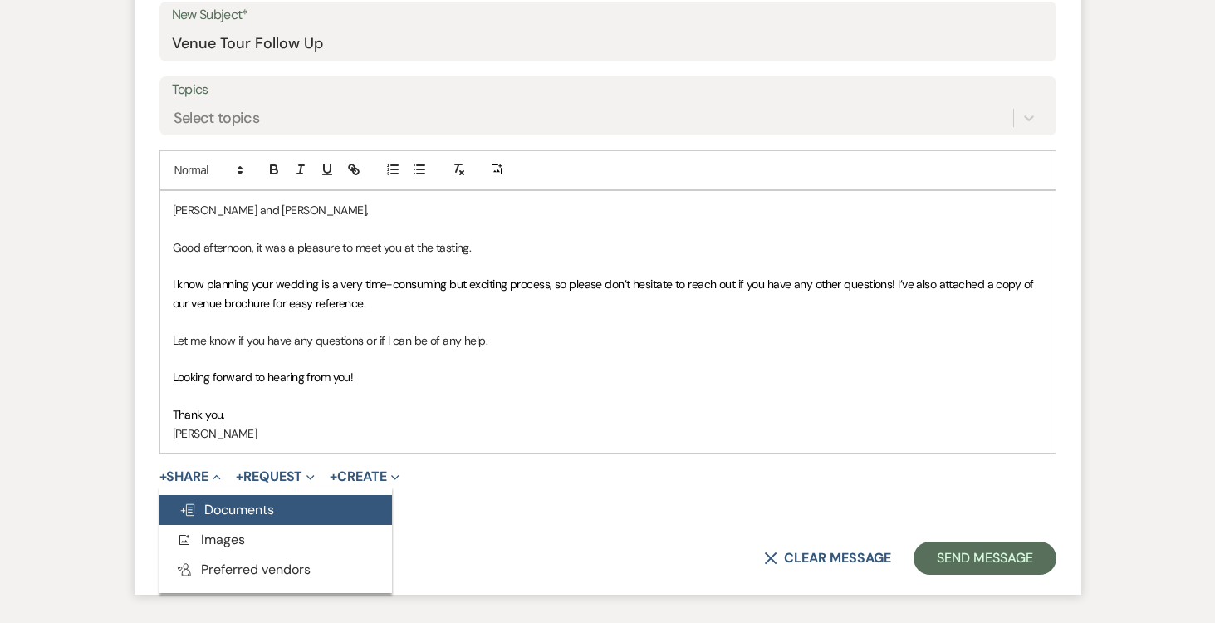
click at [222, 502] on span "Doc Upload Documents" at bounding box center [226, 509] width 95 height 17
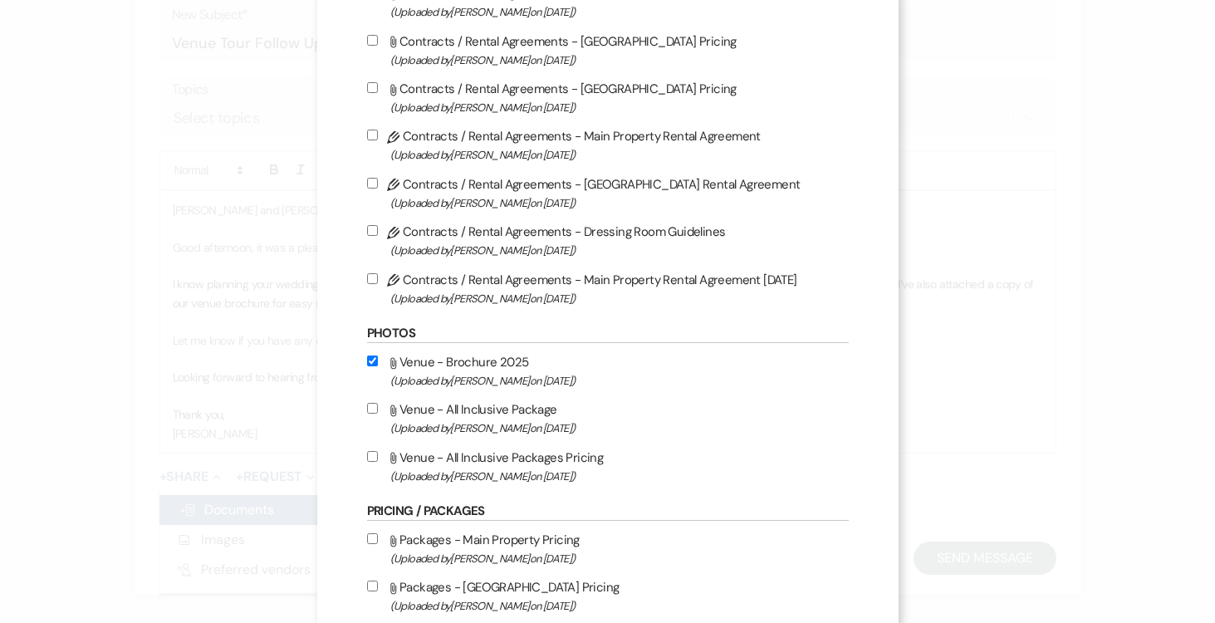
scroll to position [237, 0]
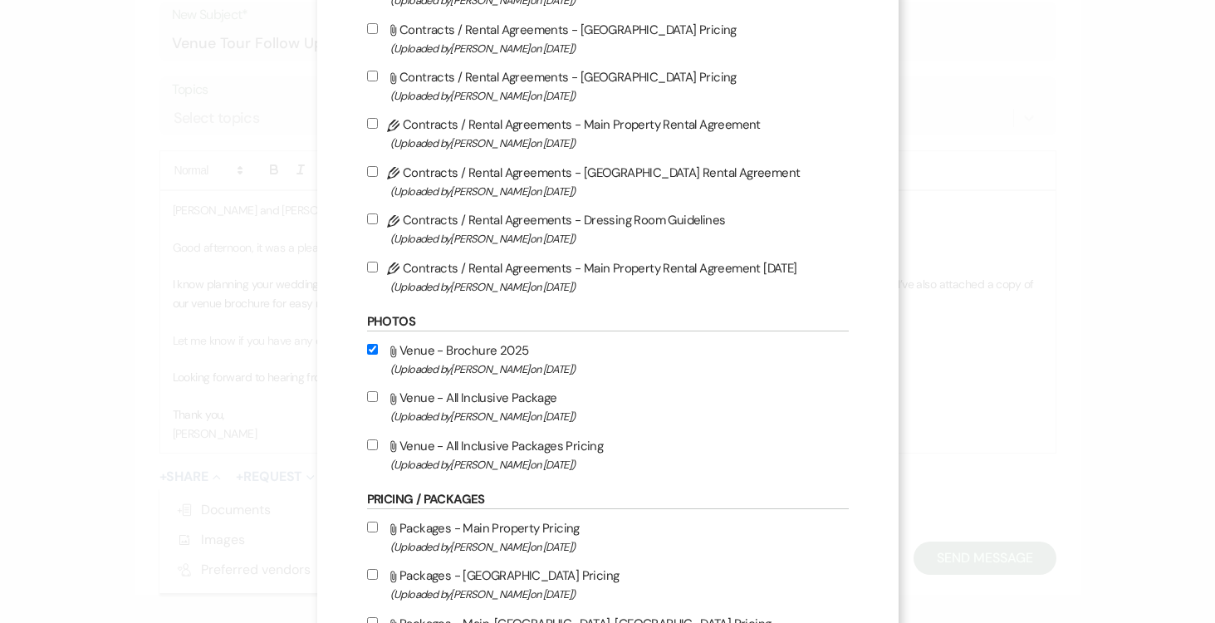
click at [374, 400] on input "Attach File Venue - All Inclusive Package (Uploaded by [PERSON_NAME] on [DATE] )" at bounding box center [372, 396] width 11 height 11
checkbox input "true"
click at [375, 450] on input "Attach File Venue - All Inclusive Packages Pricing (Uploaded by [PERSON_NAME] o…" at bounding box center [372, 444] width 11 height 11
checkbox input "true"
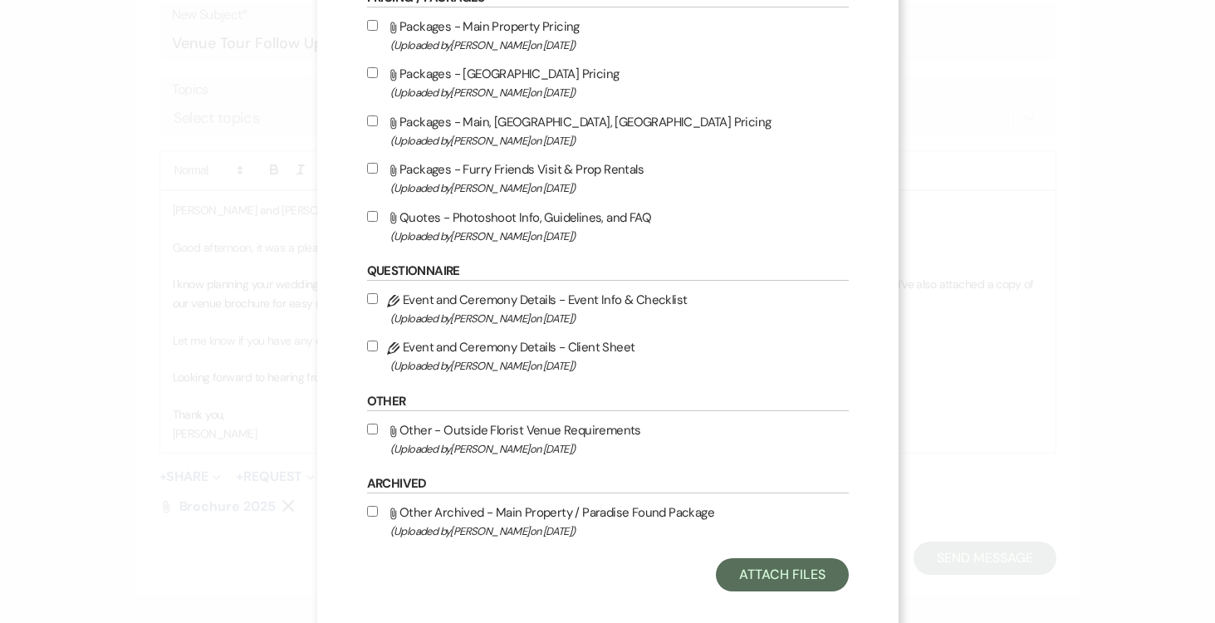
scroll to position [764, 0]
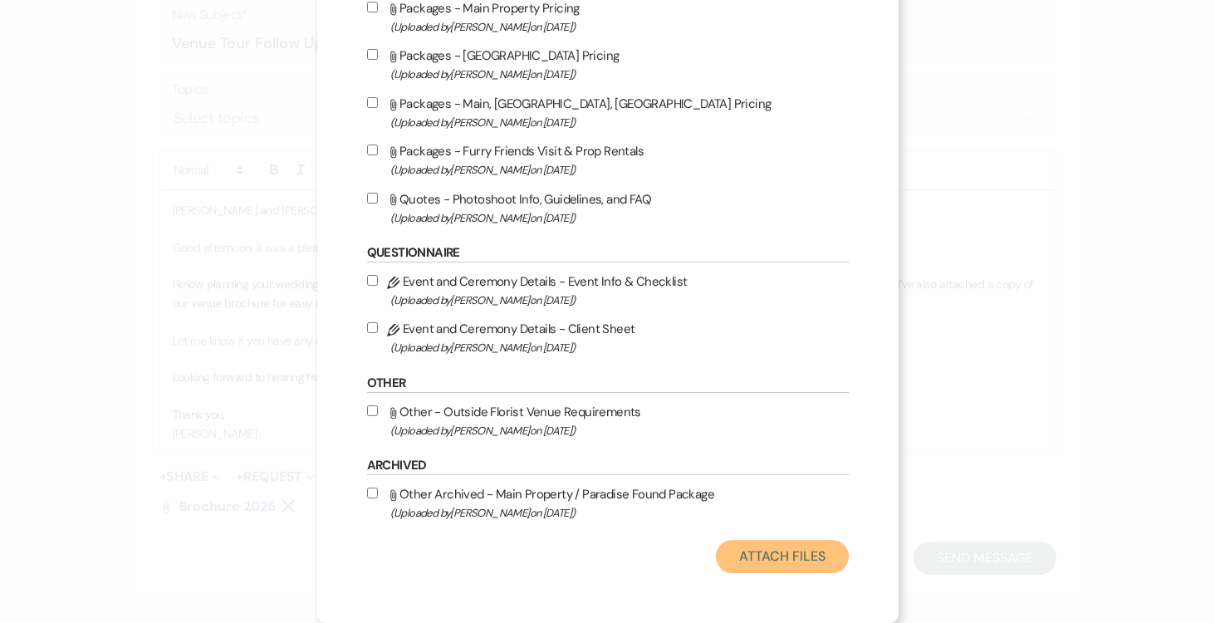
click at [816, 555] on button "Attach Files" at bounding box center [782, 556] width 132 height 33
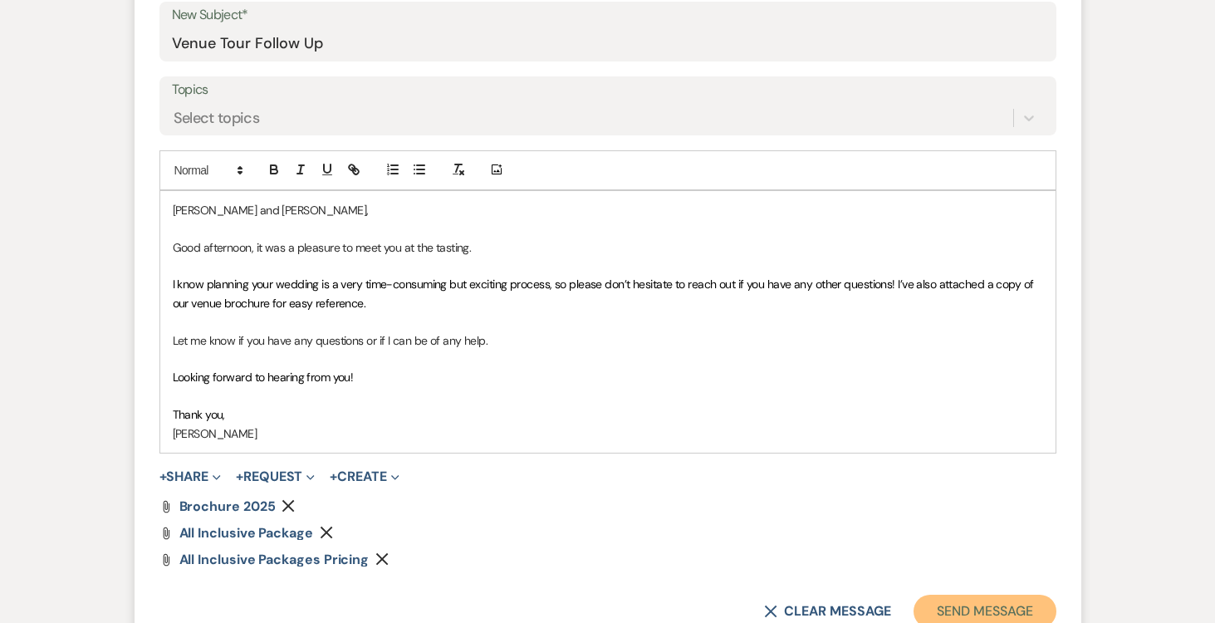
click at [978, 605] on button "Send Message" at bounding box center [985, 611] width 142 height 33
